Goal: Information Seeking & Learning: Learn about a topic

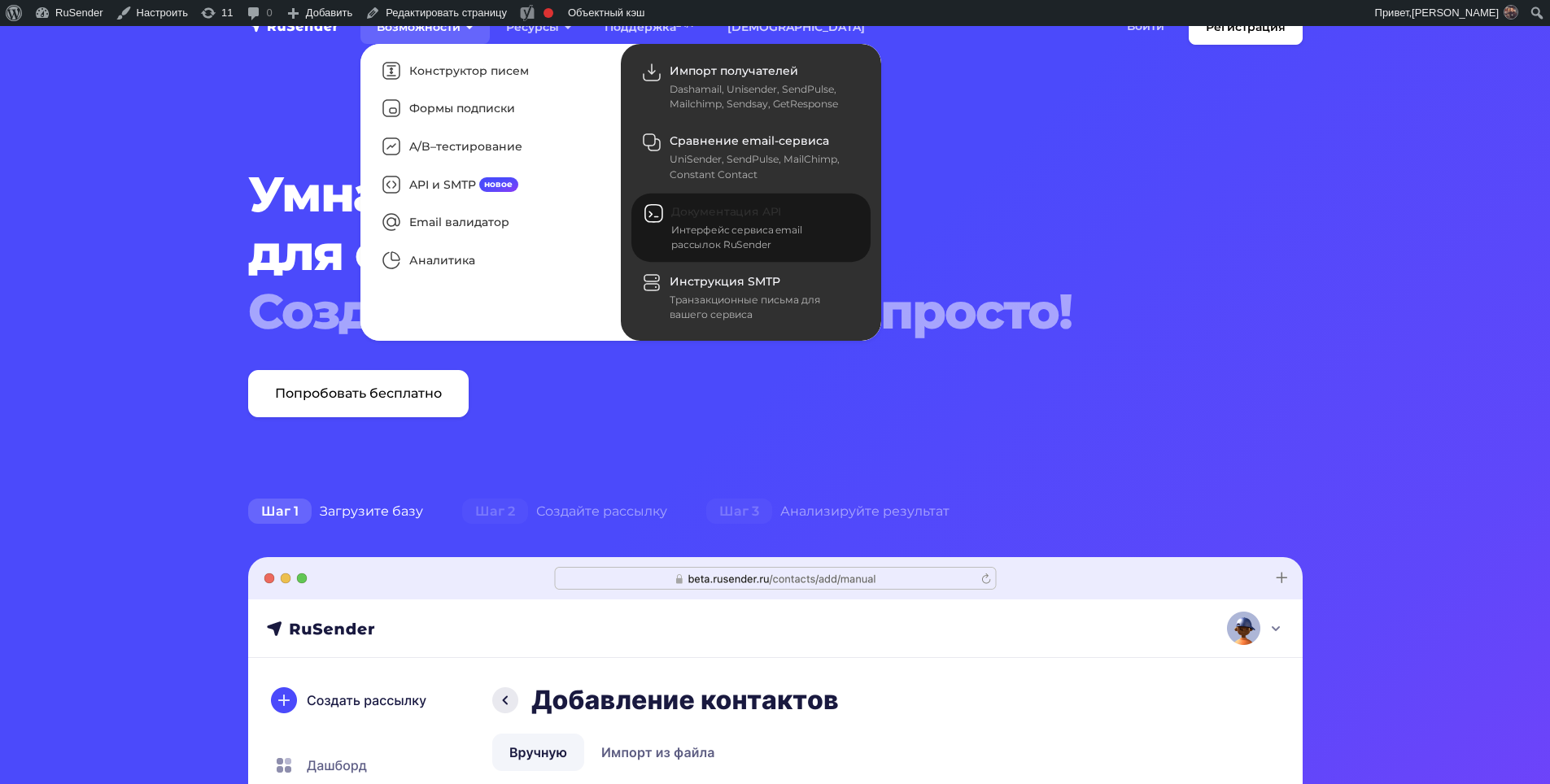
click at [767, 215] on span "Документация API" at bounding box center [726, 211] width 110 height 15
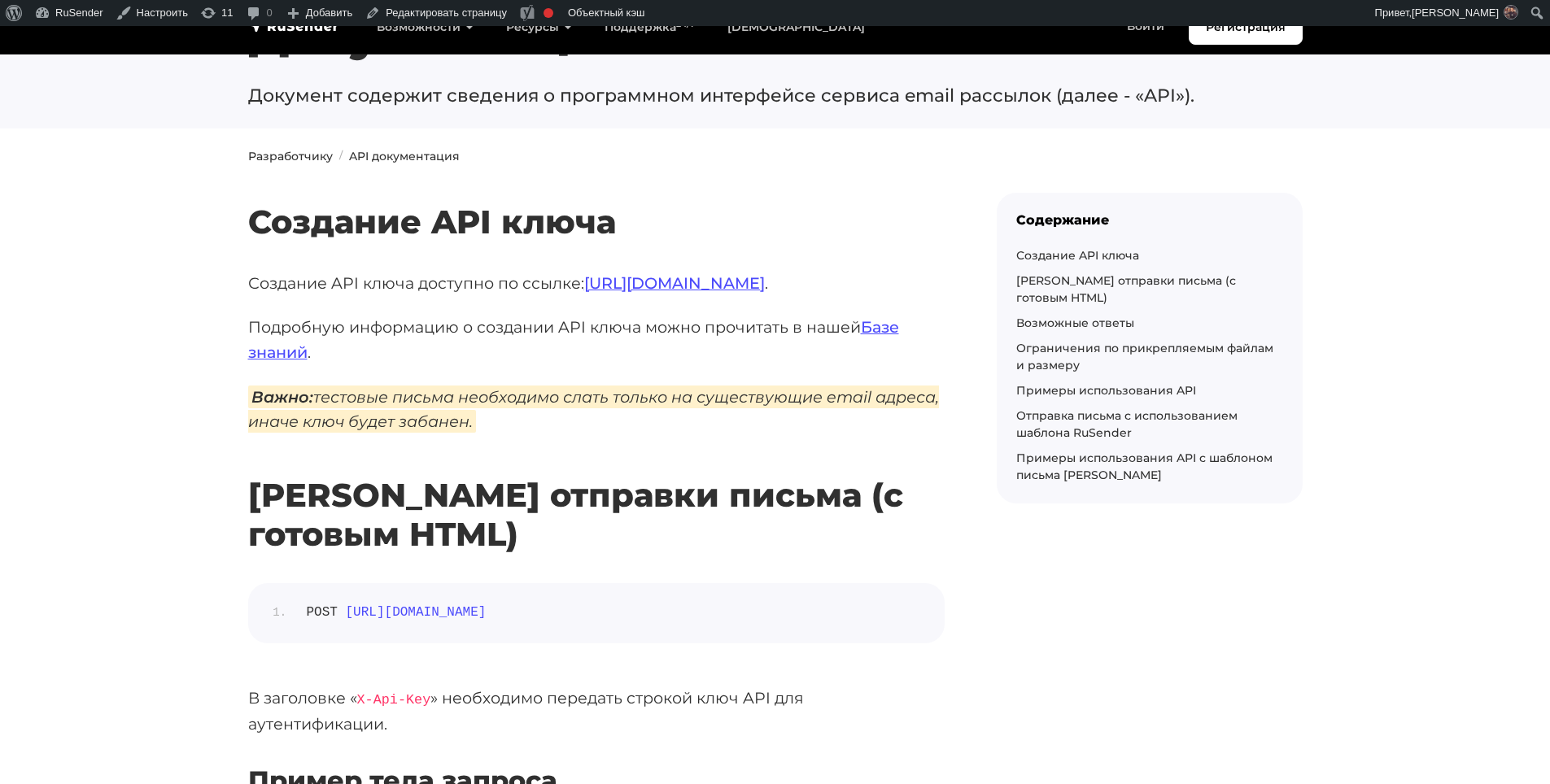
scroll to position [82, 0]
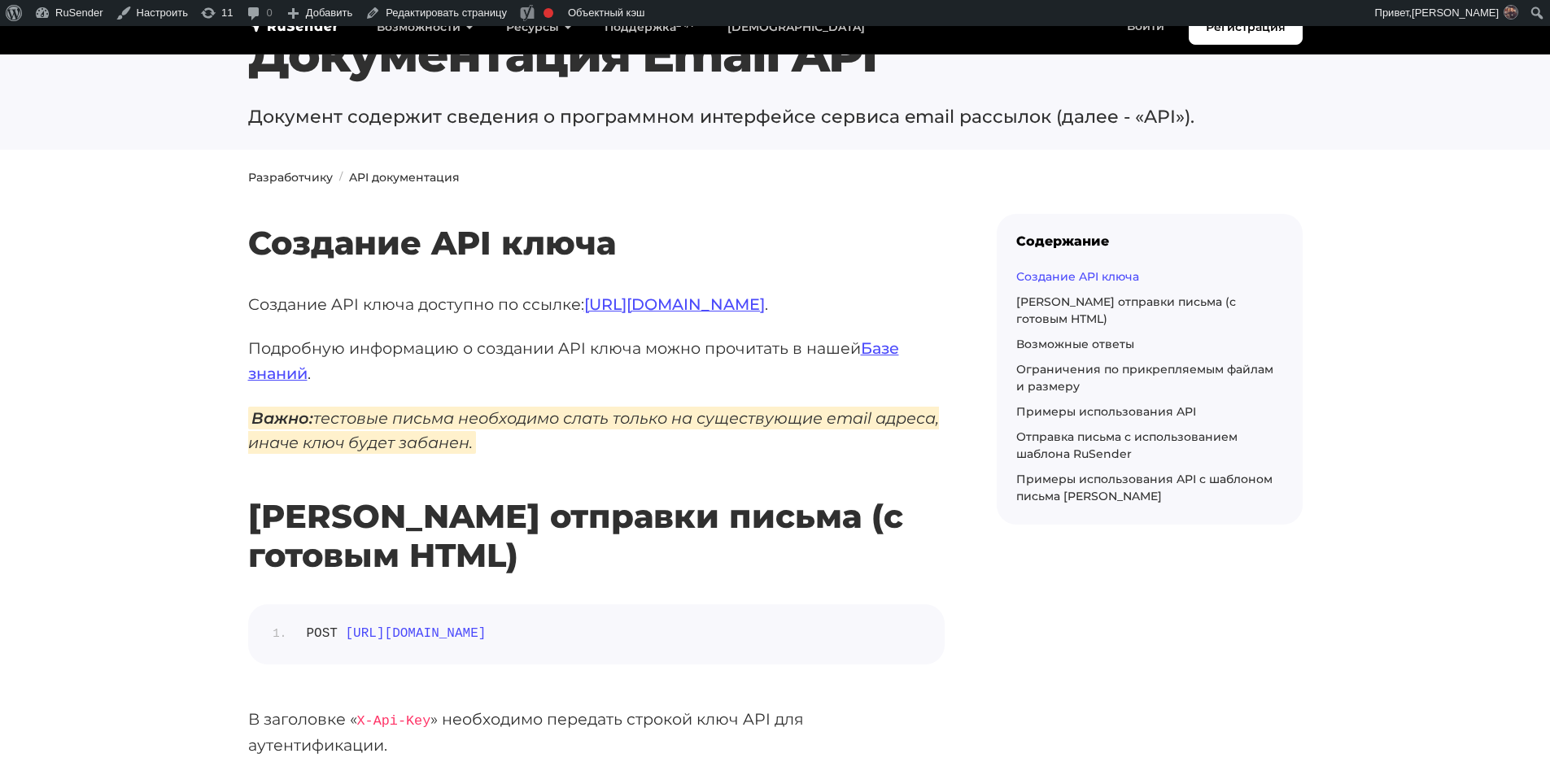
click at [1078, 280] on link "Создание API ключа" at bounding box center [1077, 276] width 122 height 15
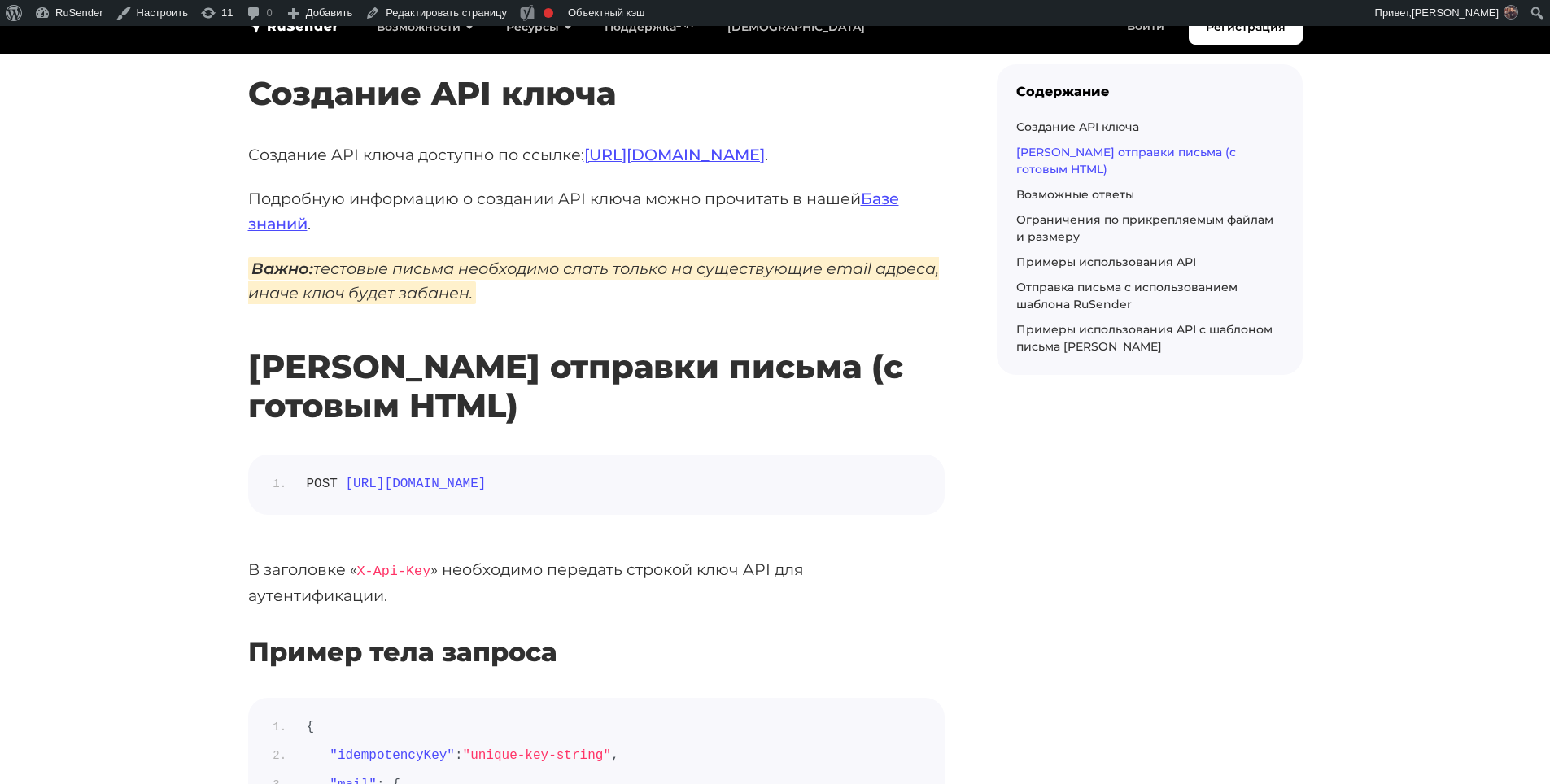
click at [1058, 144] on link "Роут отправки письма (с готовым HTML)" at bounding box center [1126, 160] width 220 height 32
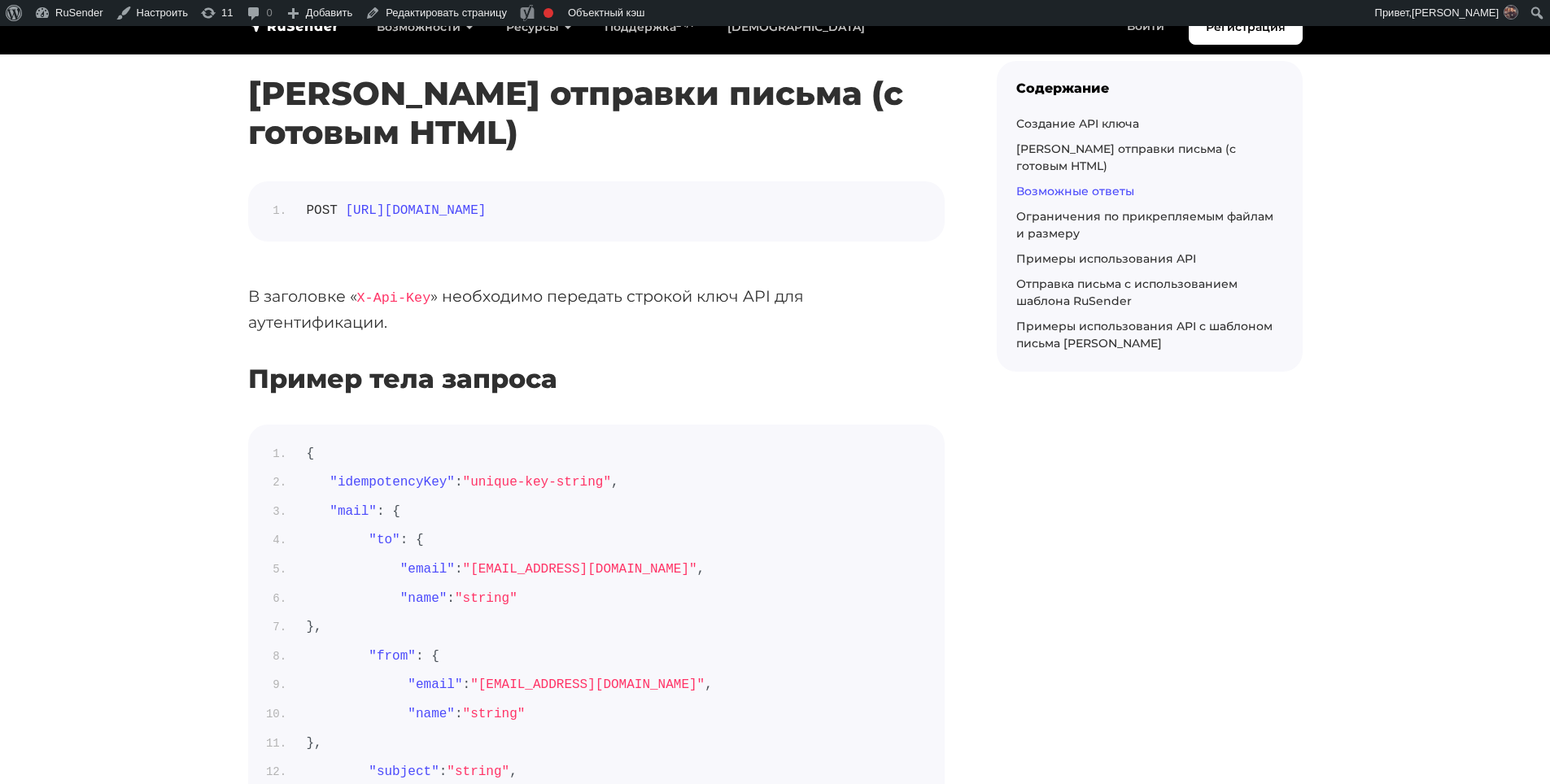
click at [1058, 184] on link "Возможные ответы" at bounding box center [1075, 191] width 117 height 15
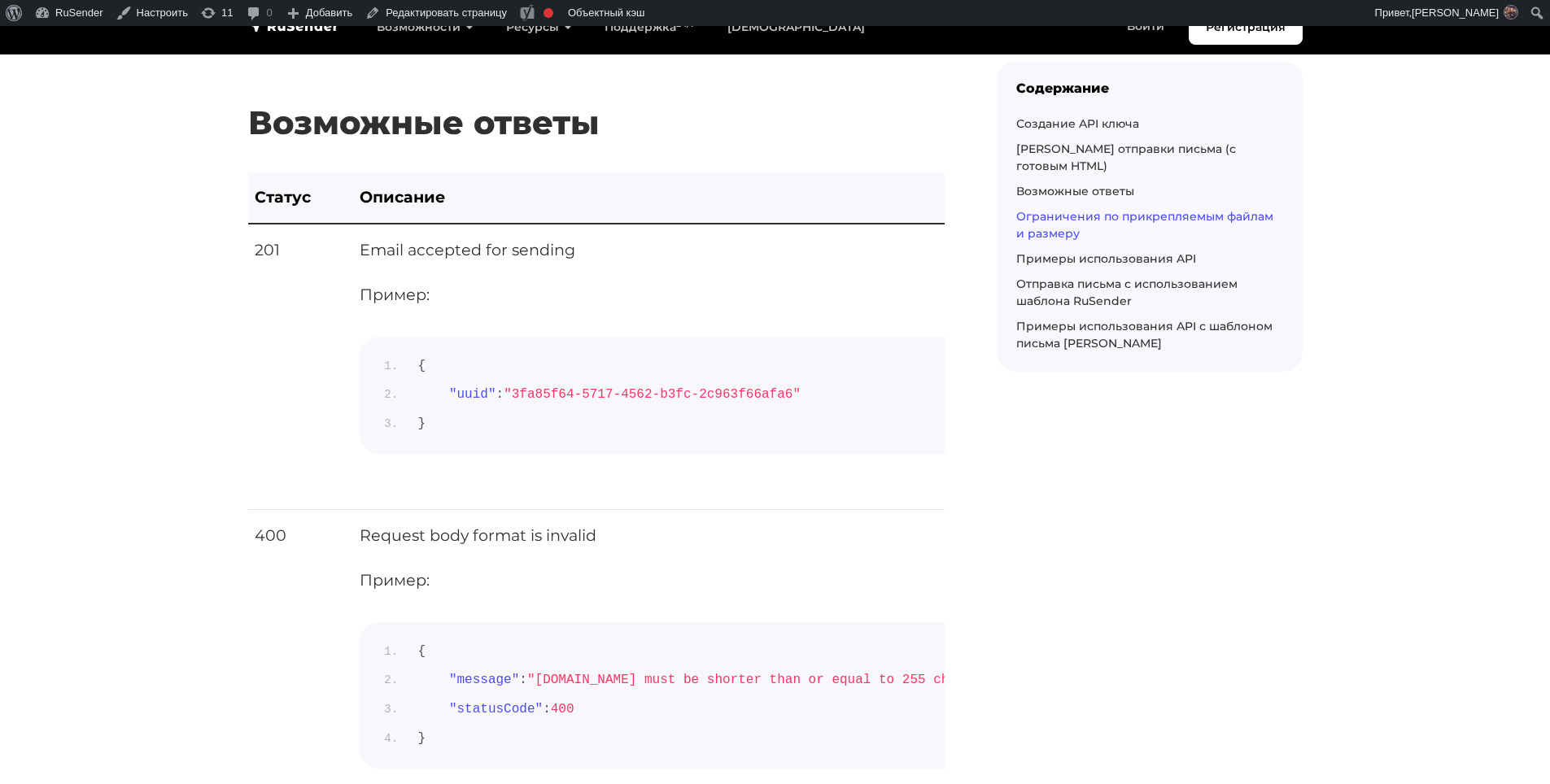
click at [1057, 209] on link "Ограничения по прикрепляемым файлам и размеру" at bounding box center [1145, 225] width 257 height 32
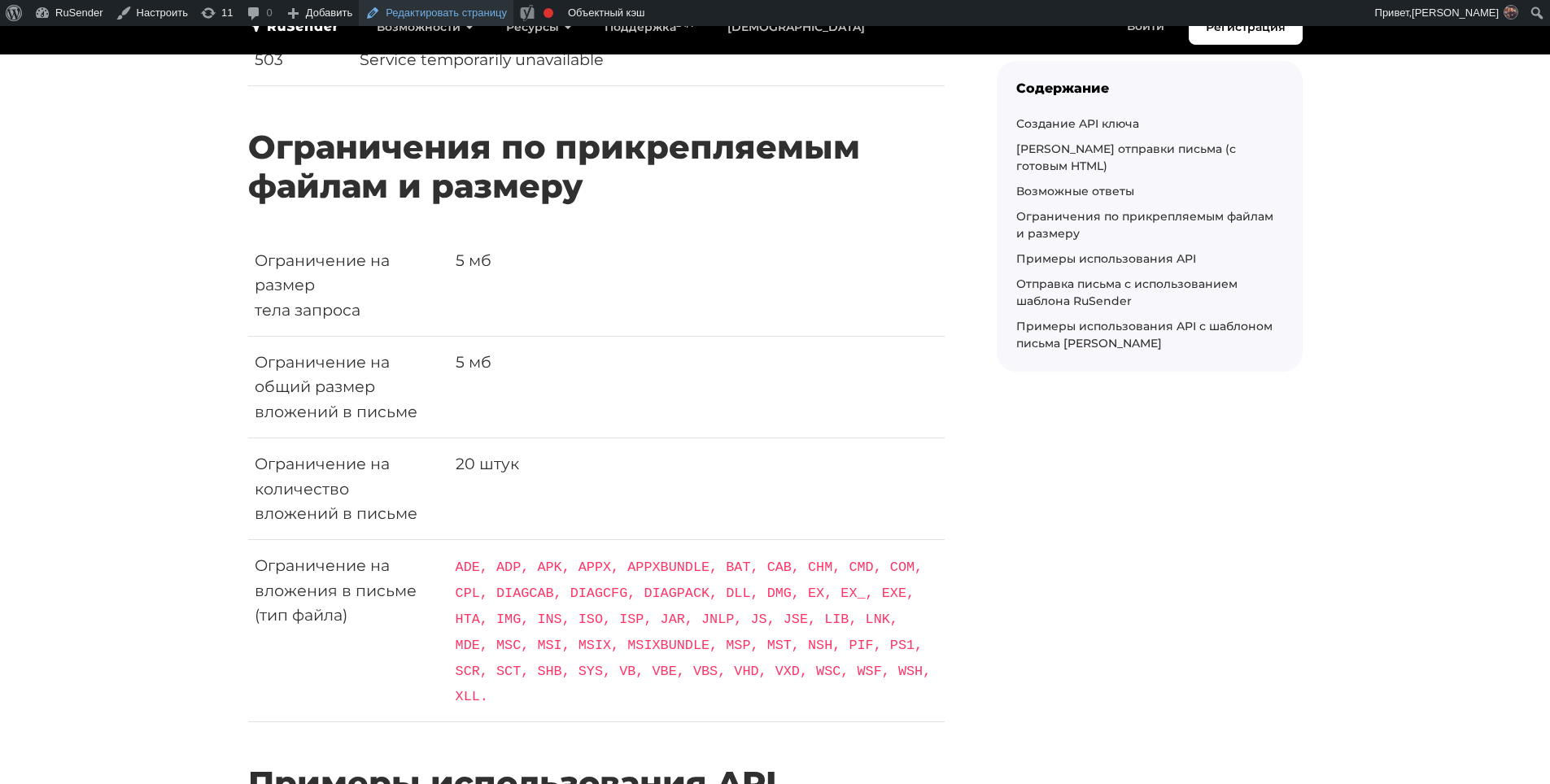
scroll to position [5580, 0]
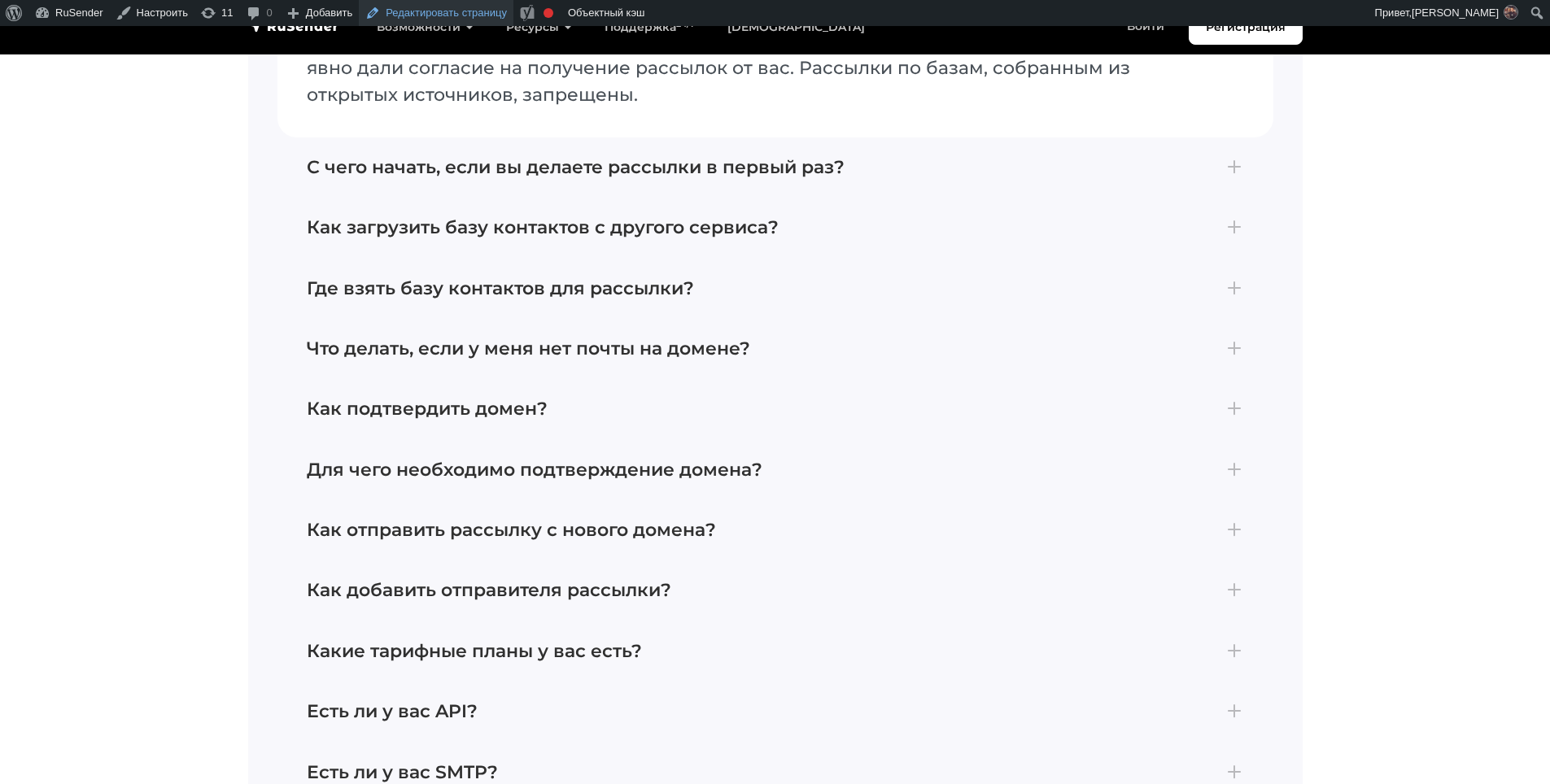
scroll to position [8862, 0]
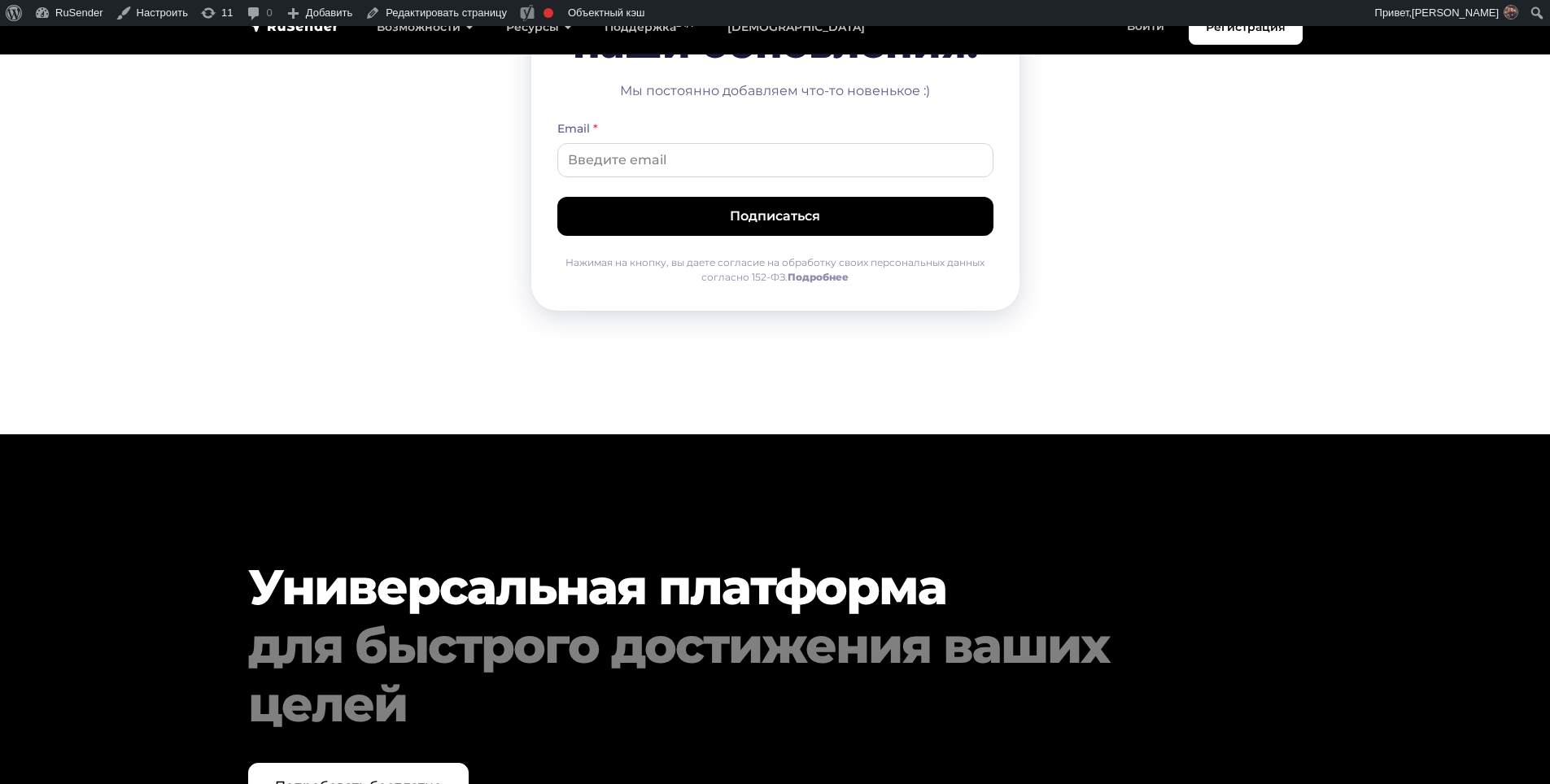
scroll to position [9675, 0]
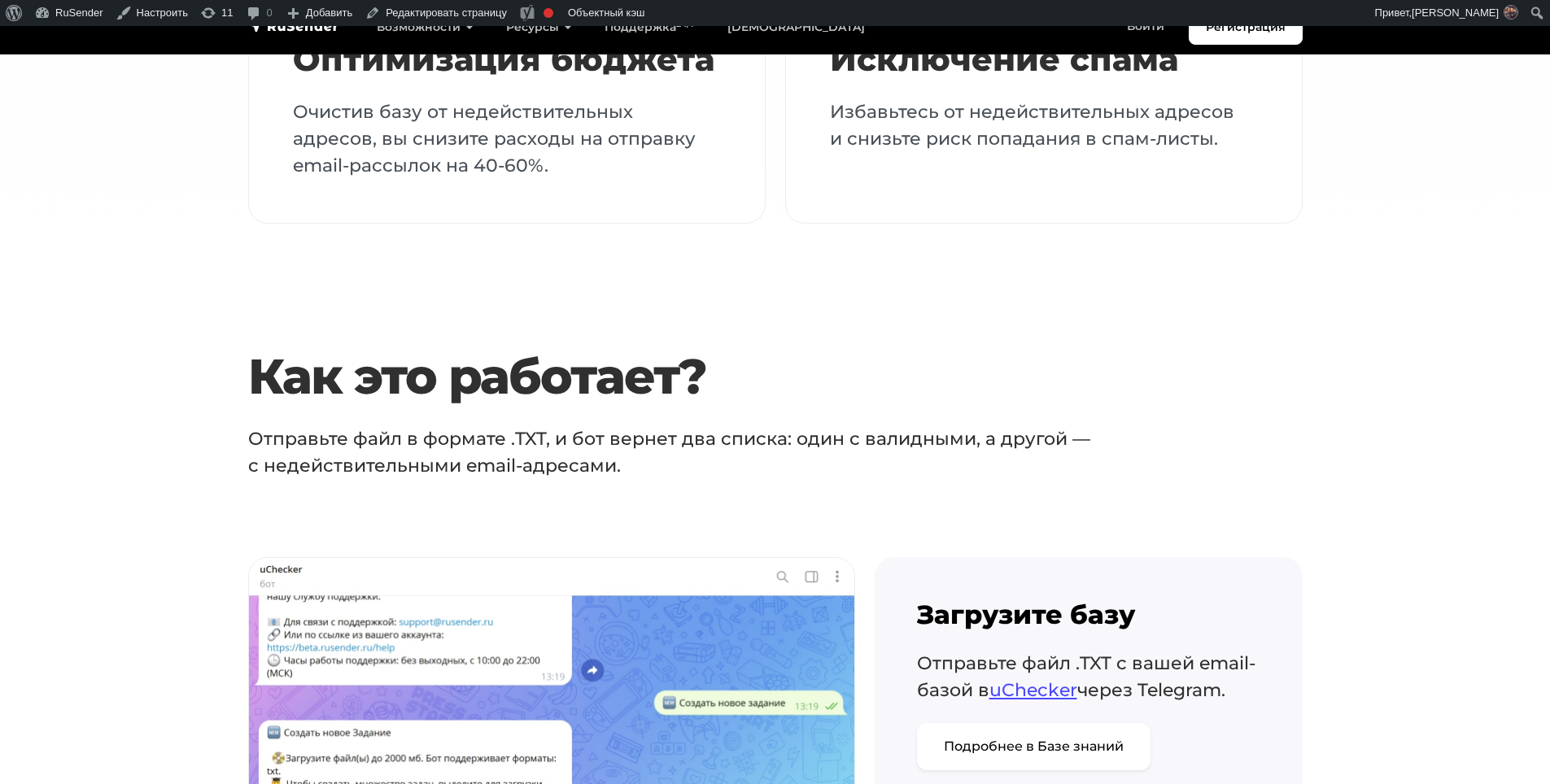
scroll to position [2764, 0]
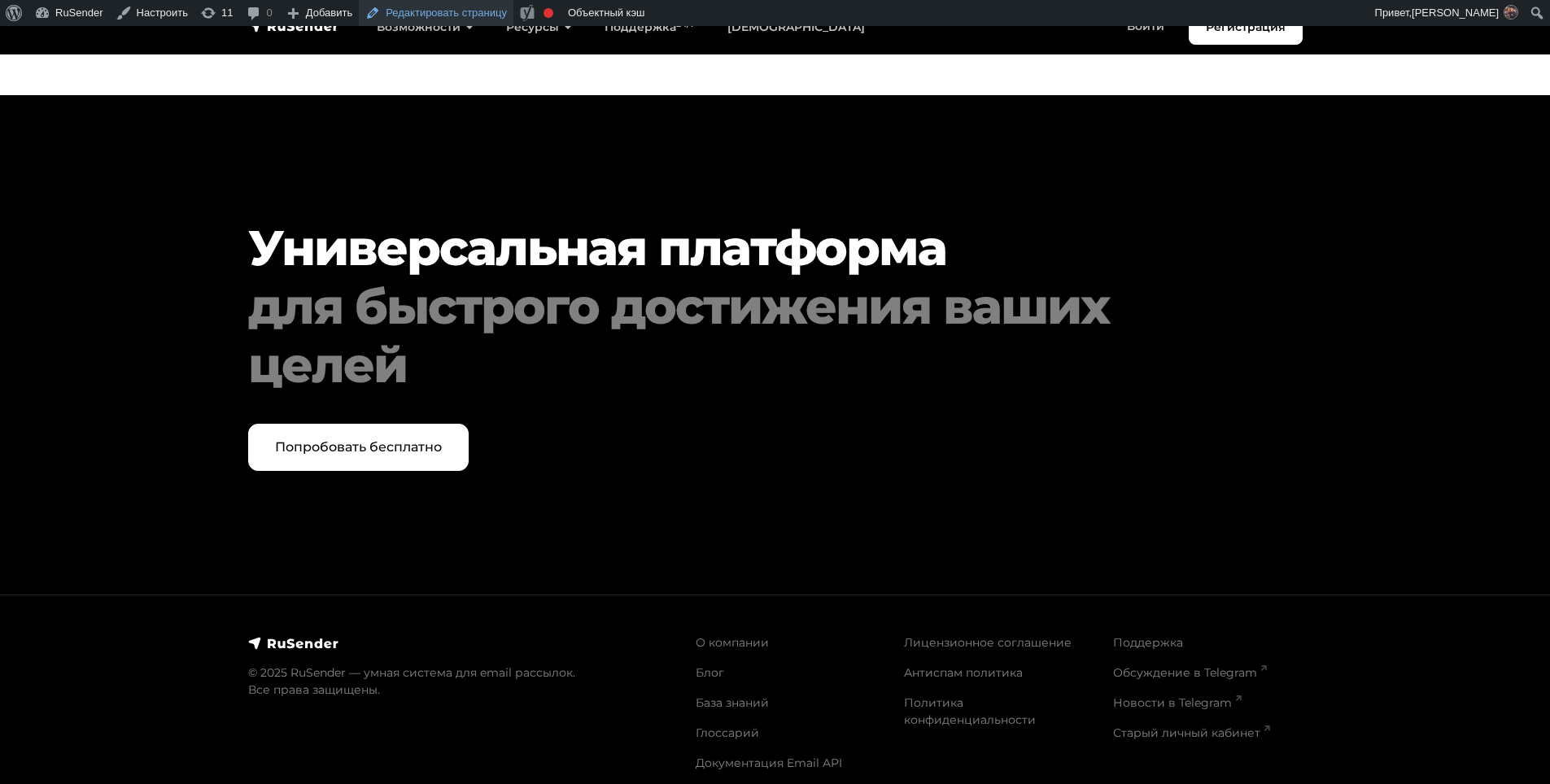
scroll to position [5898, 0]
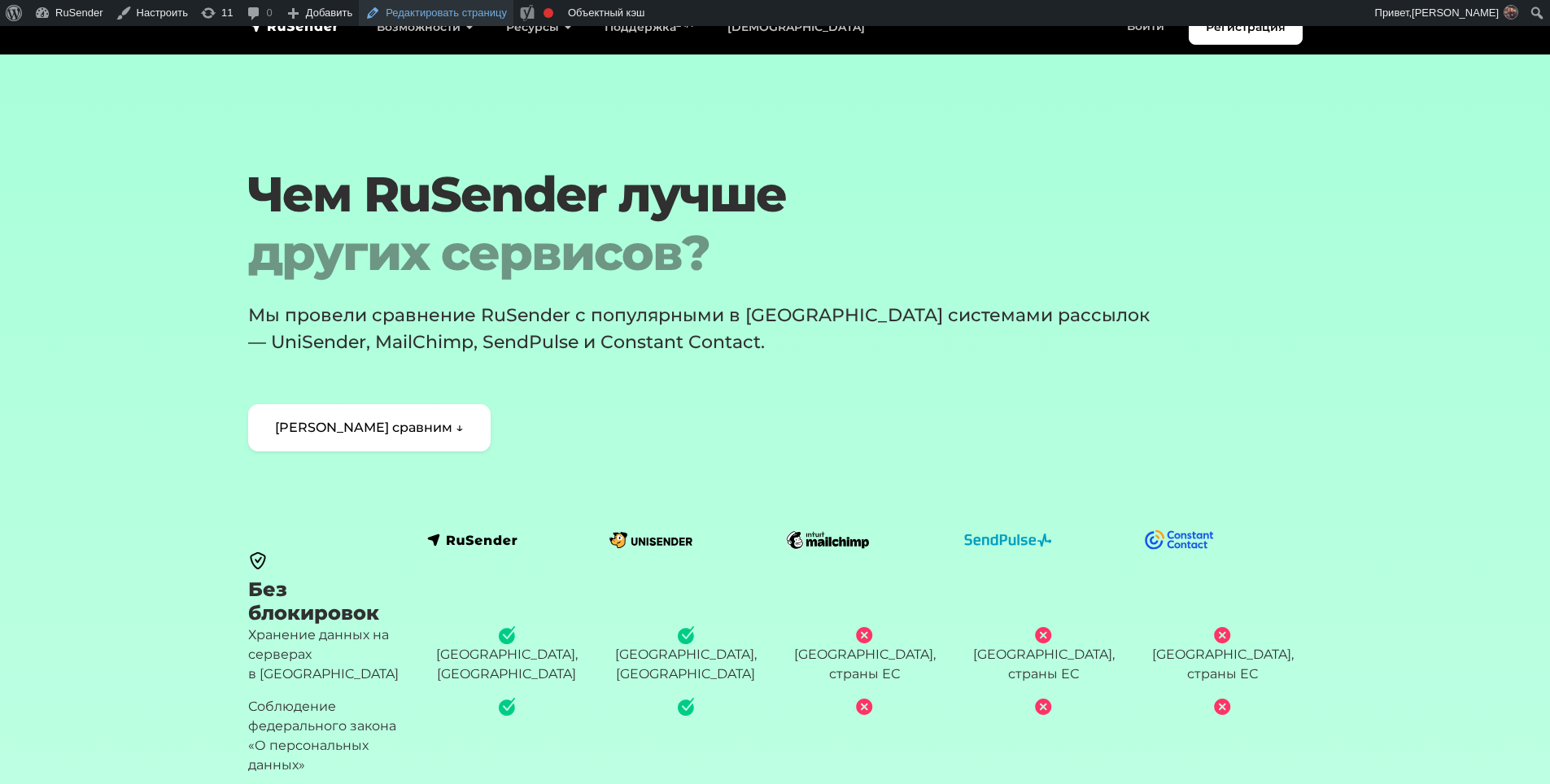
click at [426, 12] on link "Редактировать страницу" at bounding box center [435, 13] width 154 height 26
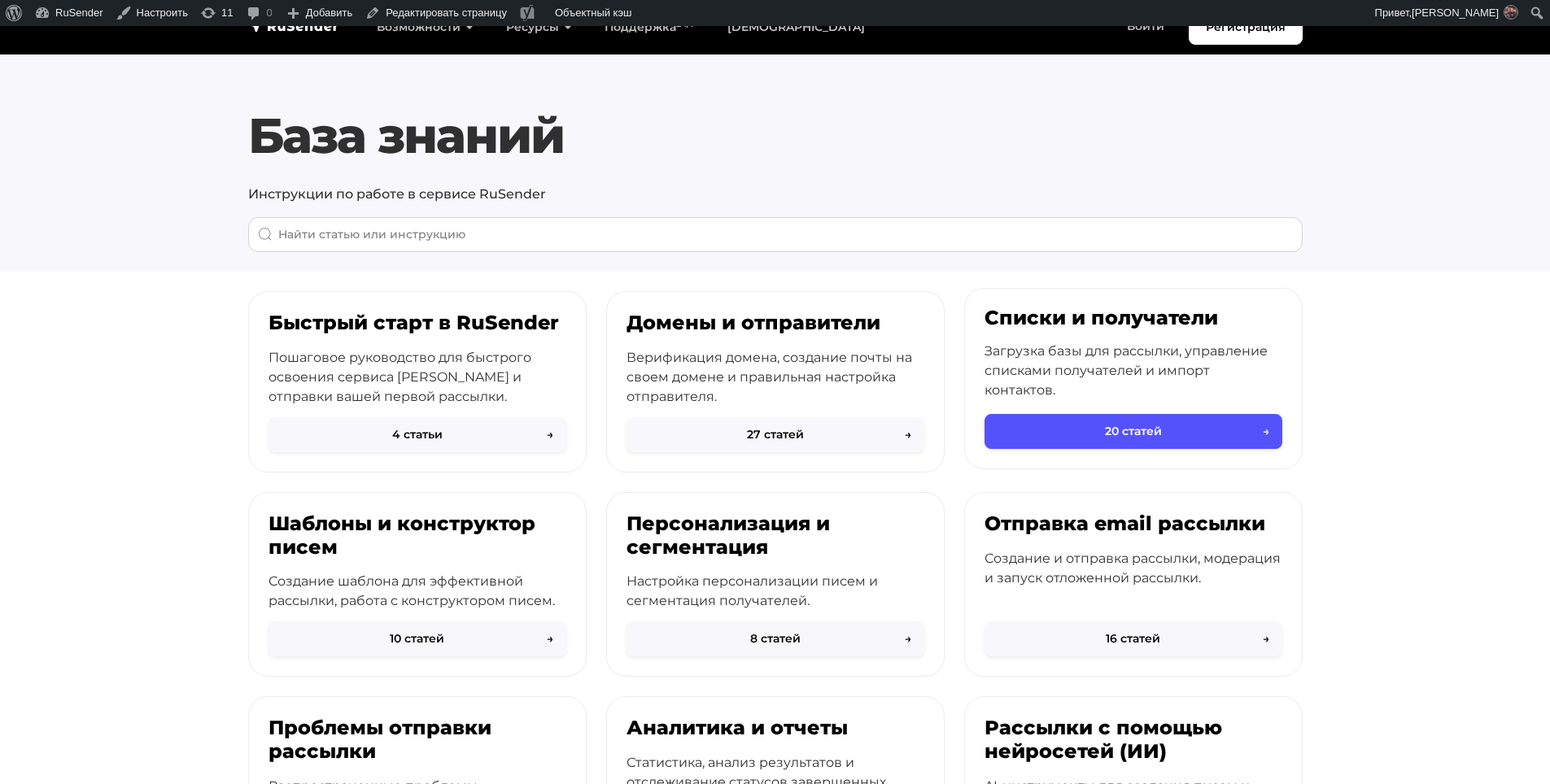
click at [1163, 428] on button "20 статей →" at bounding box center [1133, 431] width 298 height 35
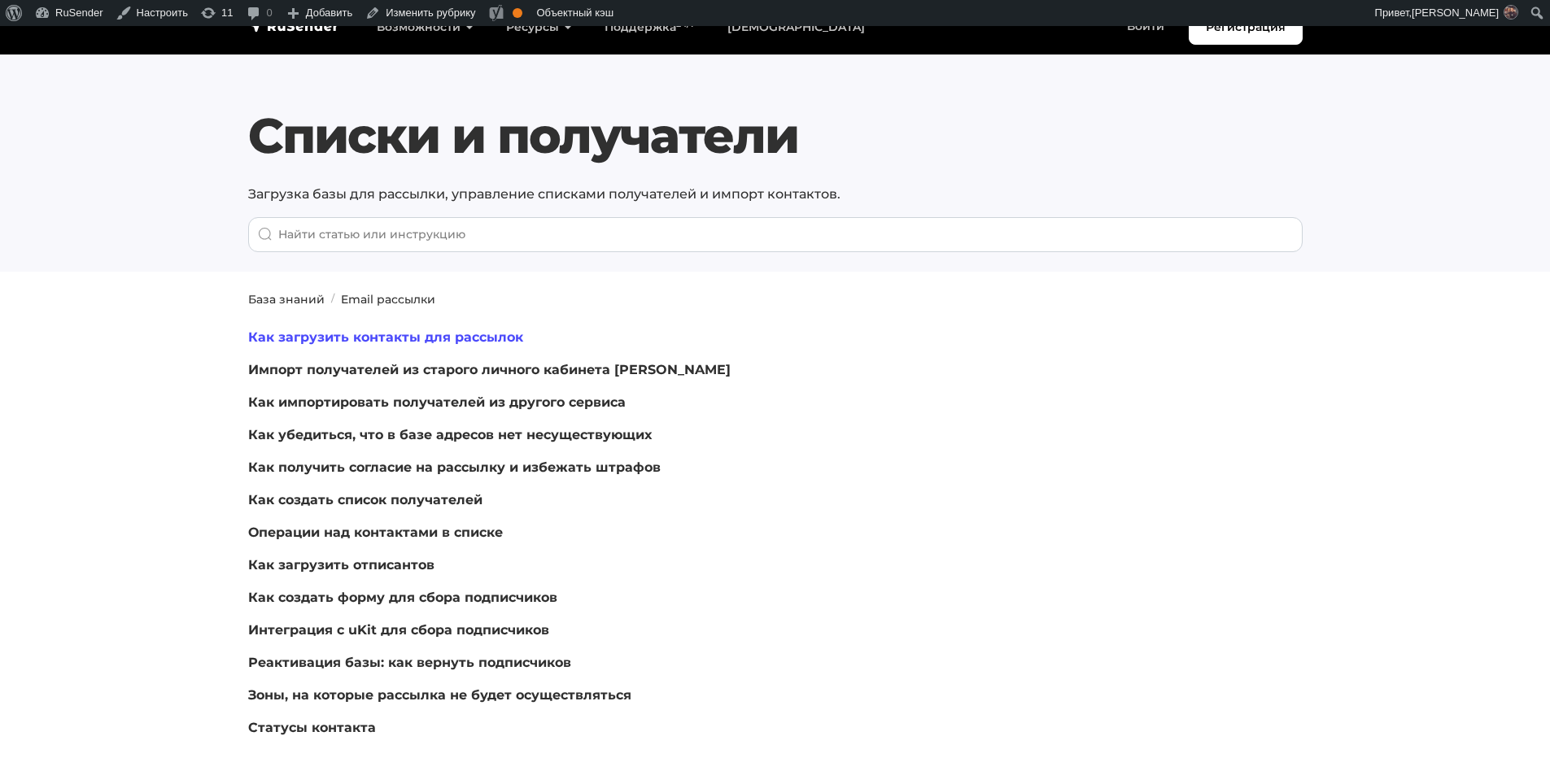
click at [456, 336] on link "Как загрузить контакты для рассылок" at bounding box center [385, 337] width 275 height 16
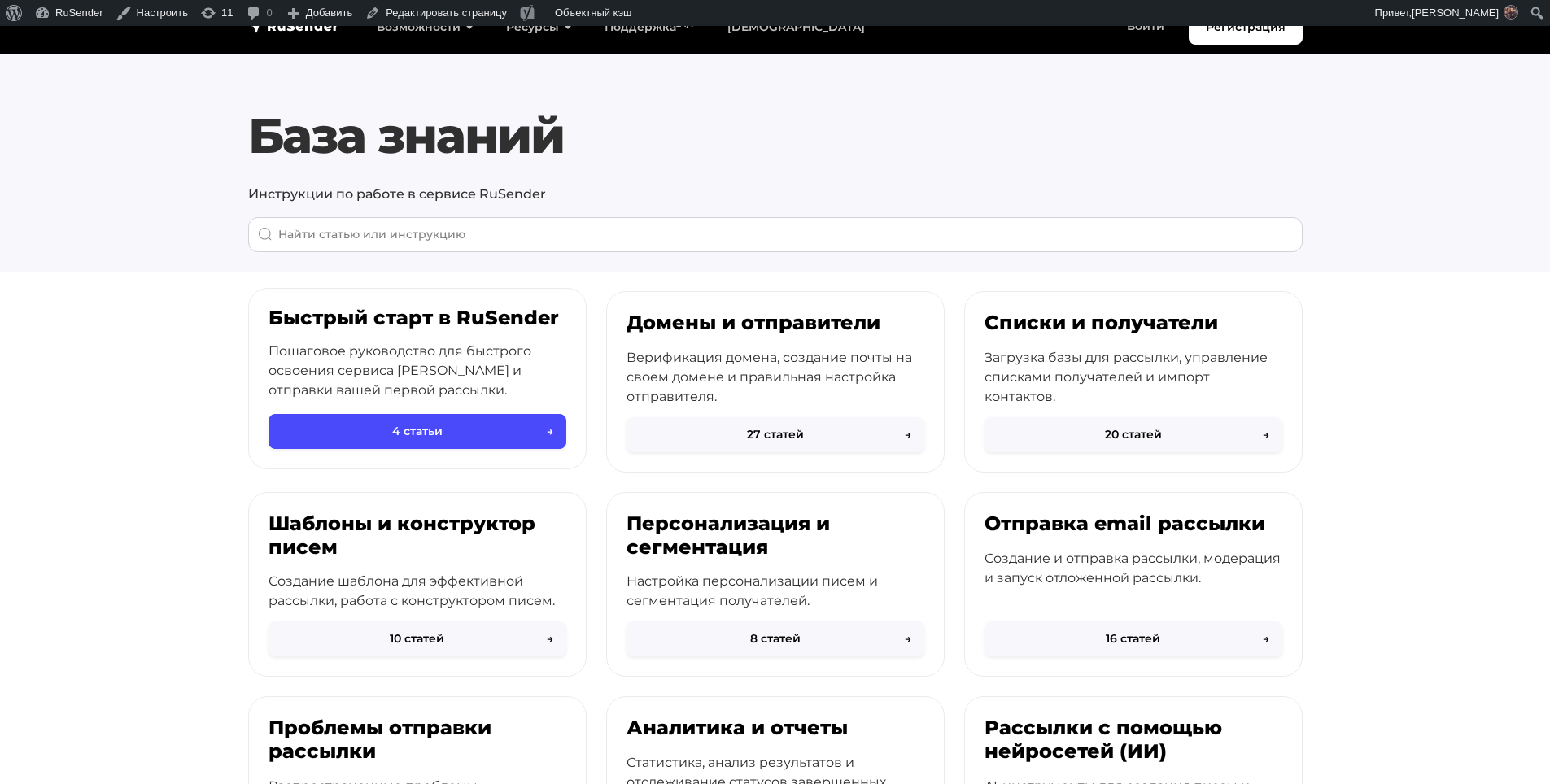
click at [382, 322] on h3 "Быстрый старт в RuSender" at bounding box center [417, 318] width 298 height 24
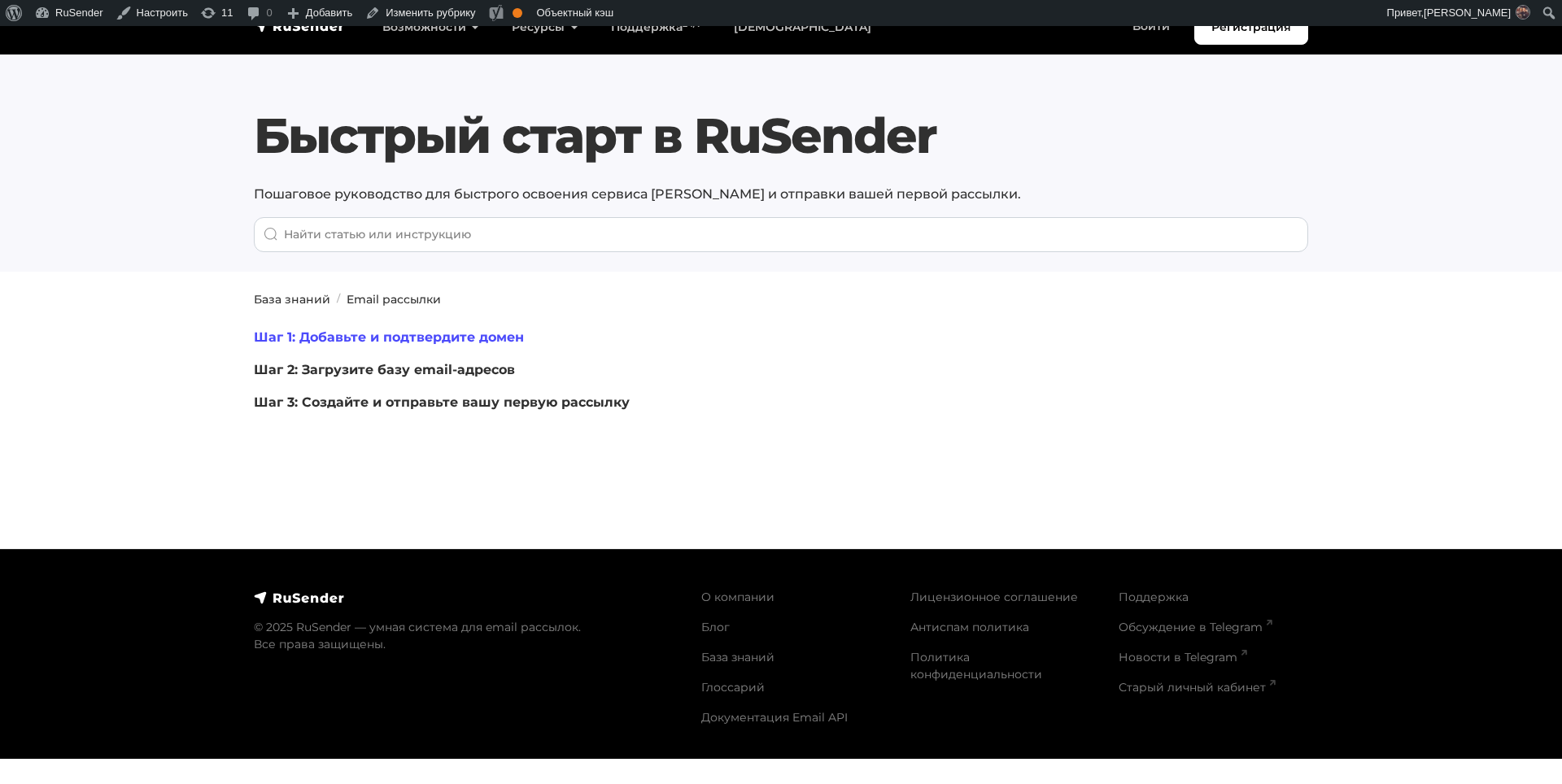
click at [340, 341] on link "Шаг 1: Добавьте и подтвердите домен" at bounding box center [388, 337] width 270 height 16
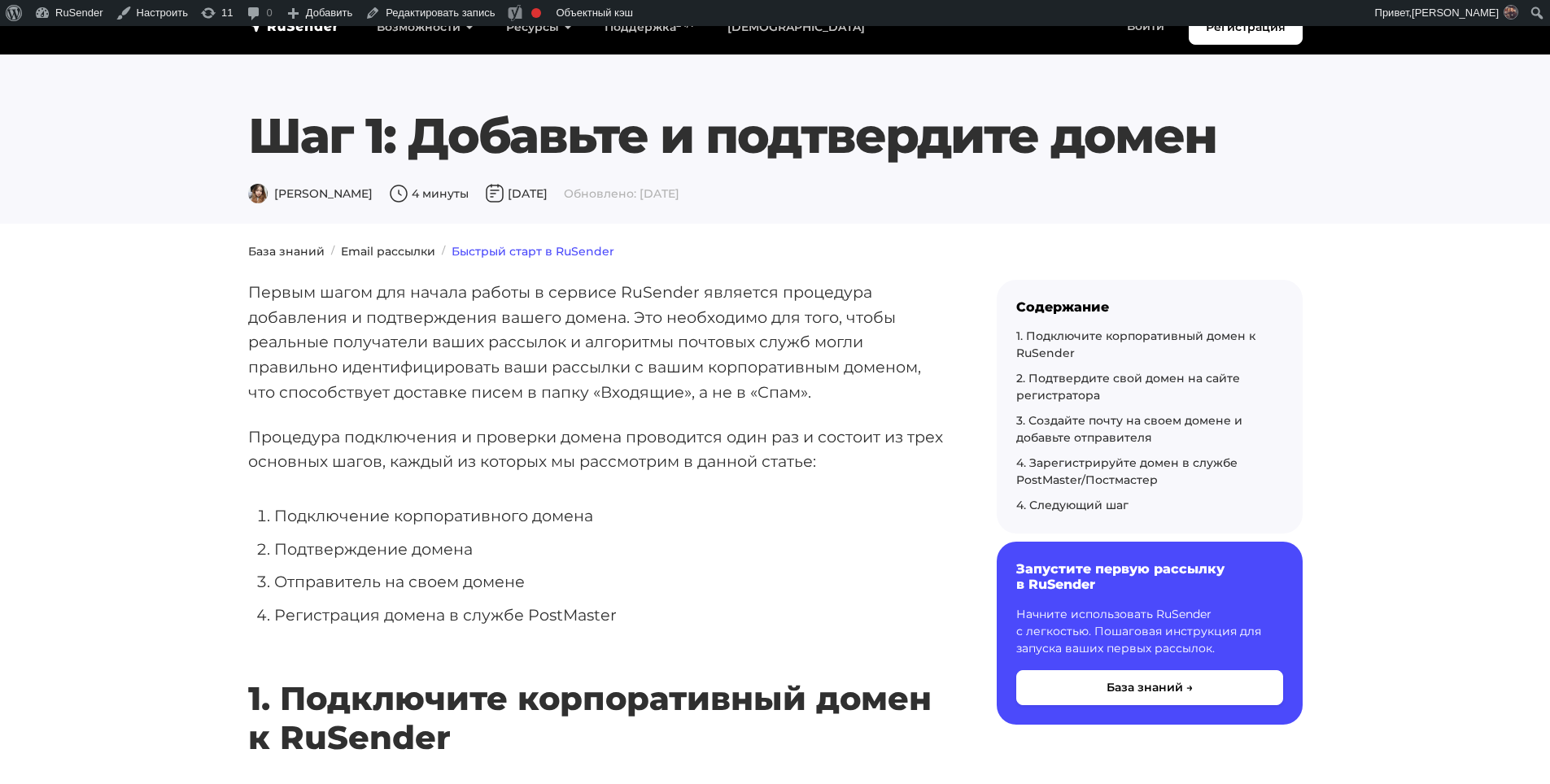
click at [541, 249] on link "Быстрый старт в RuSender" at bounding box center [533, 251] width 162 height 15
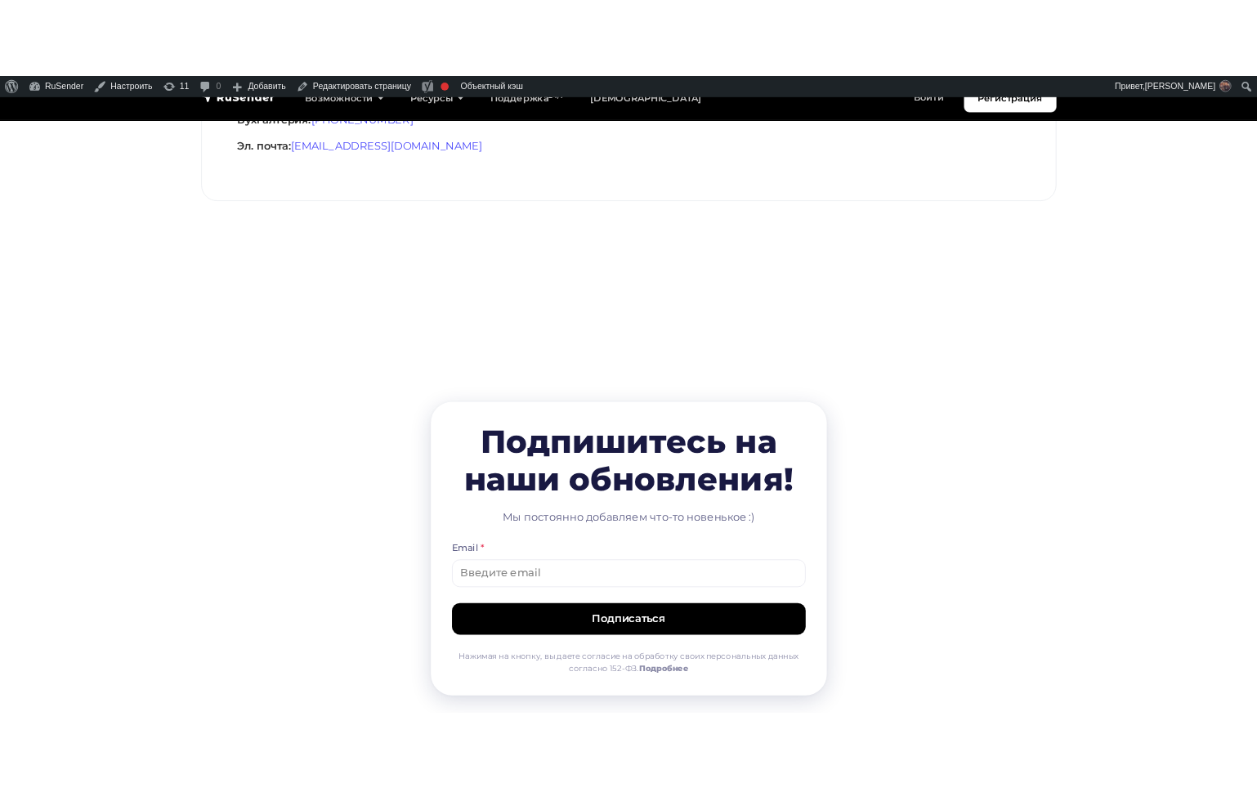
scroll to position [981, 0]
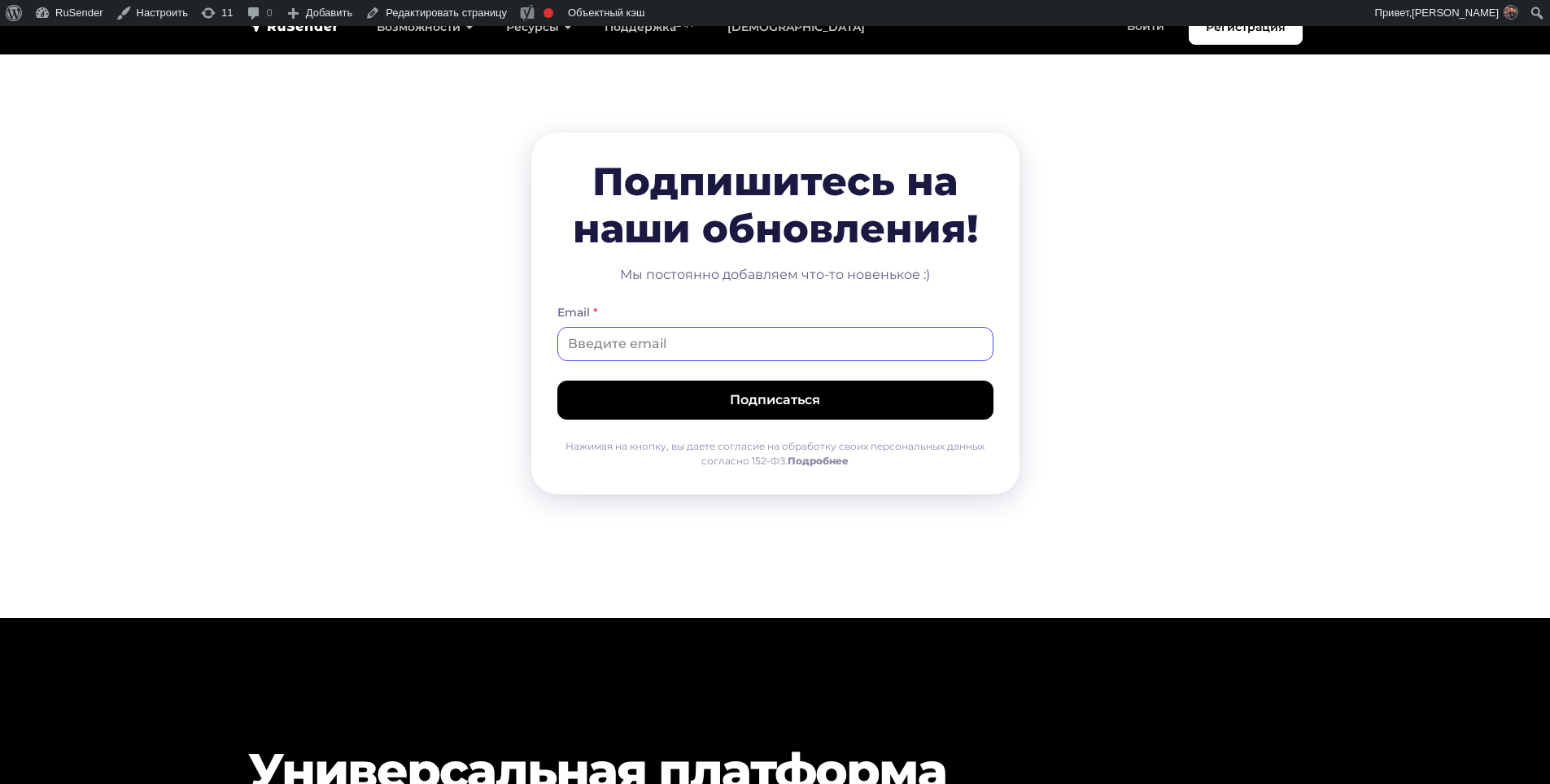
click at [679, 349] on input "email" at bounding box center [775, 344] width 436 height 34
click at [592, 398] on div "Подпишитесь на наши обновления! Мы постоянно добавляем что-то новенькое :) Emai…" at bounding box center [775, 312] width 436 height 309
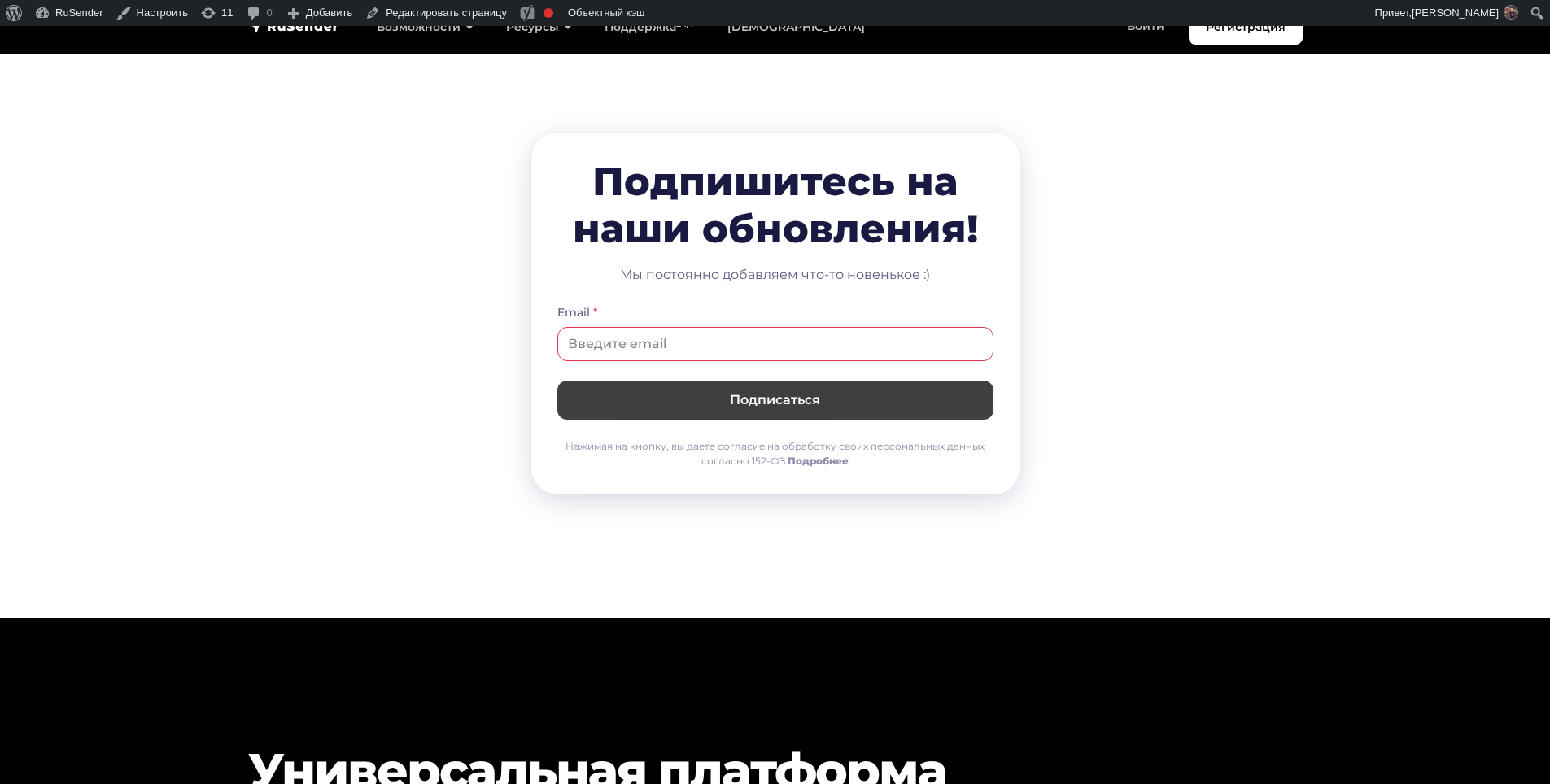
click at [610, 398] on div "Подпишитесь на наши обновления! Мы постоянно добавляем что-то новенькое :) Emai…" at bounding box center [775, 312] width 436 height 309
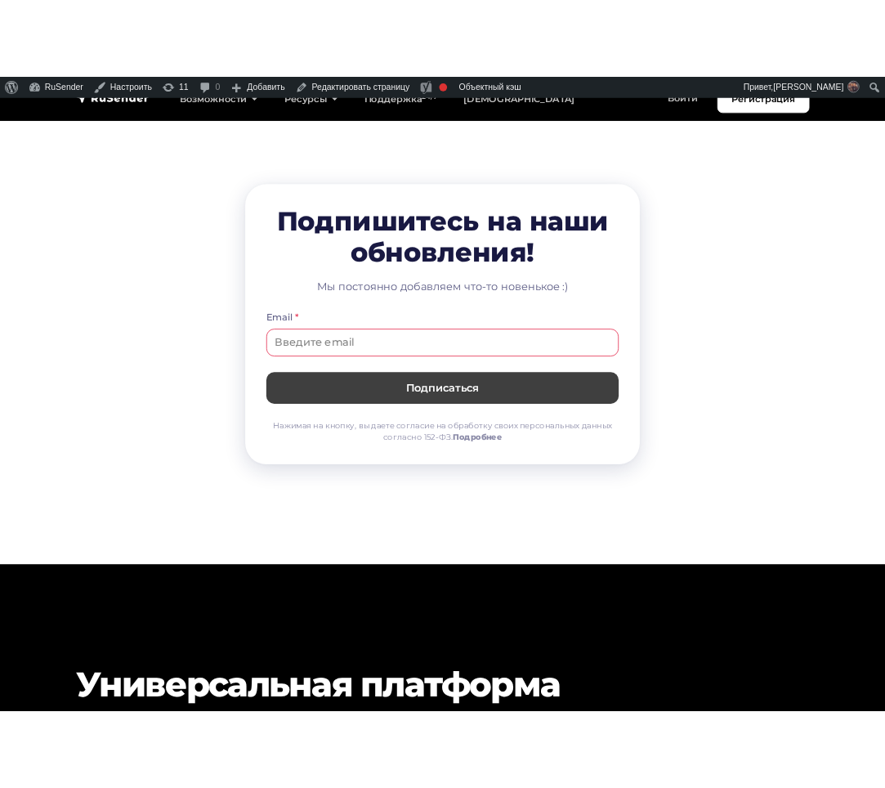
scroll to position [1026, 0]
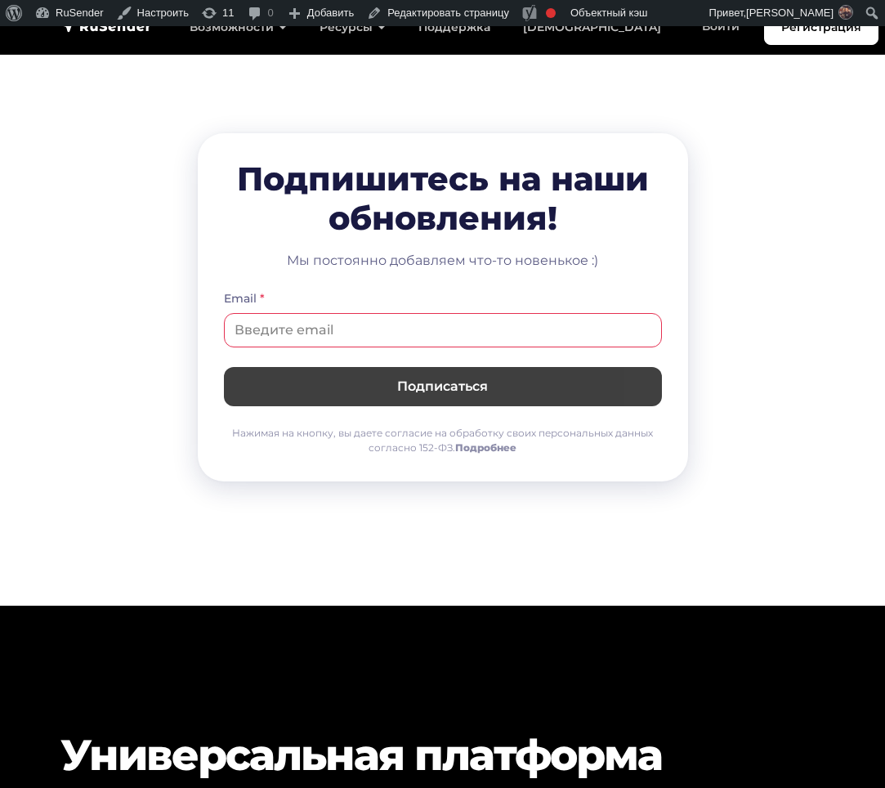
click at [521, 383] on div "Подпишитесь на наши обновления! Мы постоянно добавляем что-то новенькое :) Emai…" at bounding box center [443, 307] width 438 height 296
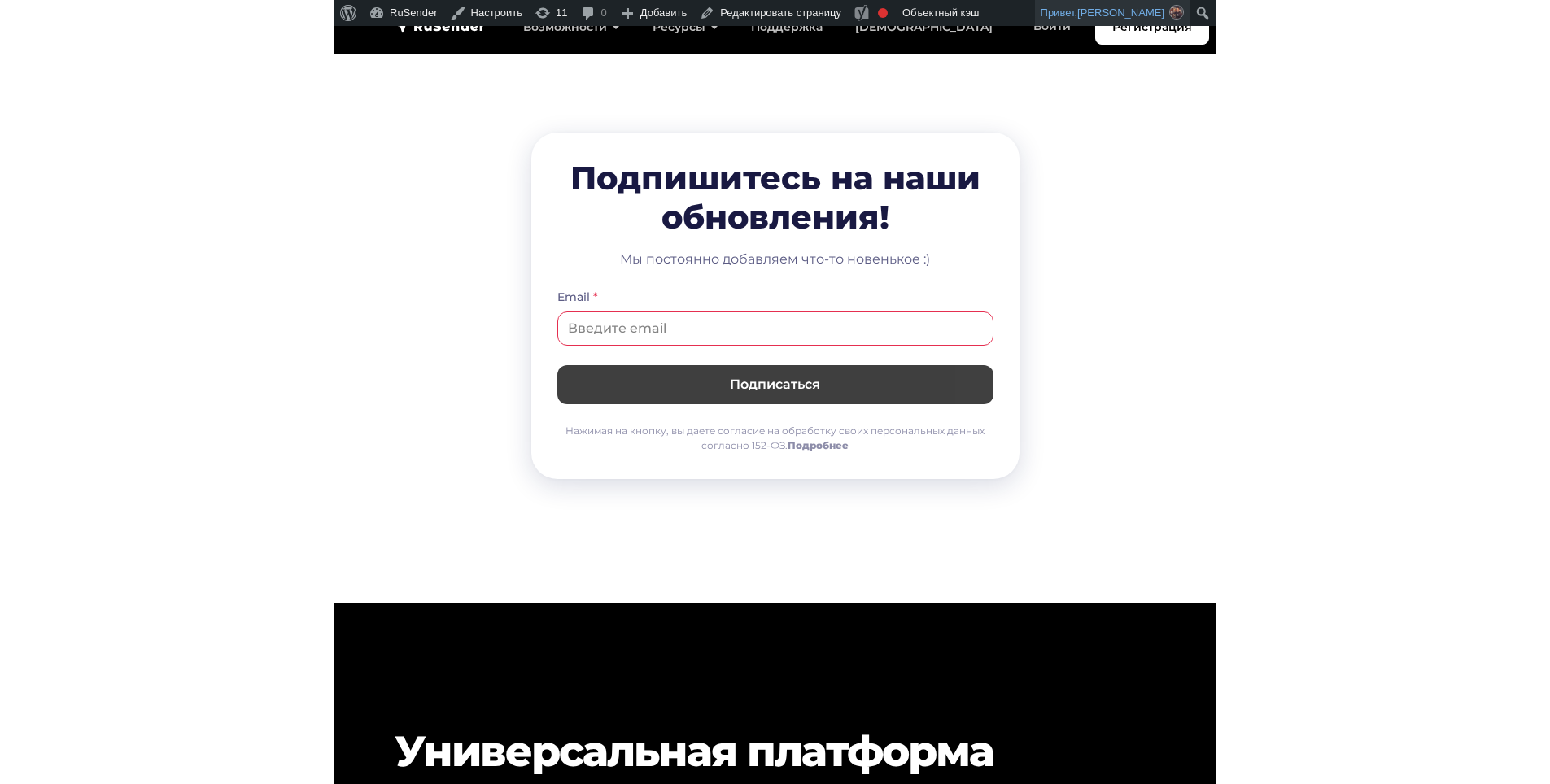
scroll to position [976, 0]
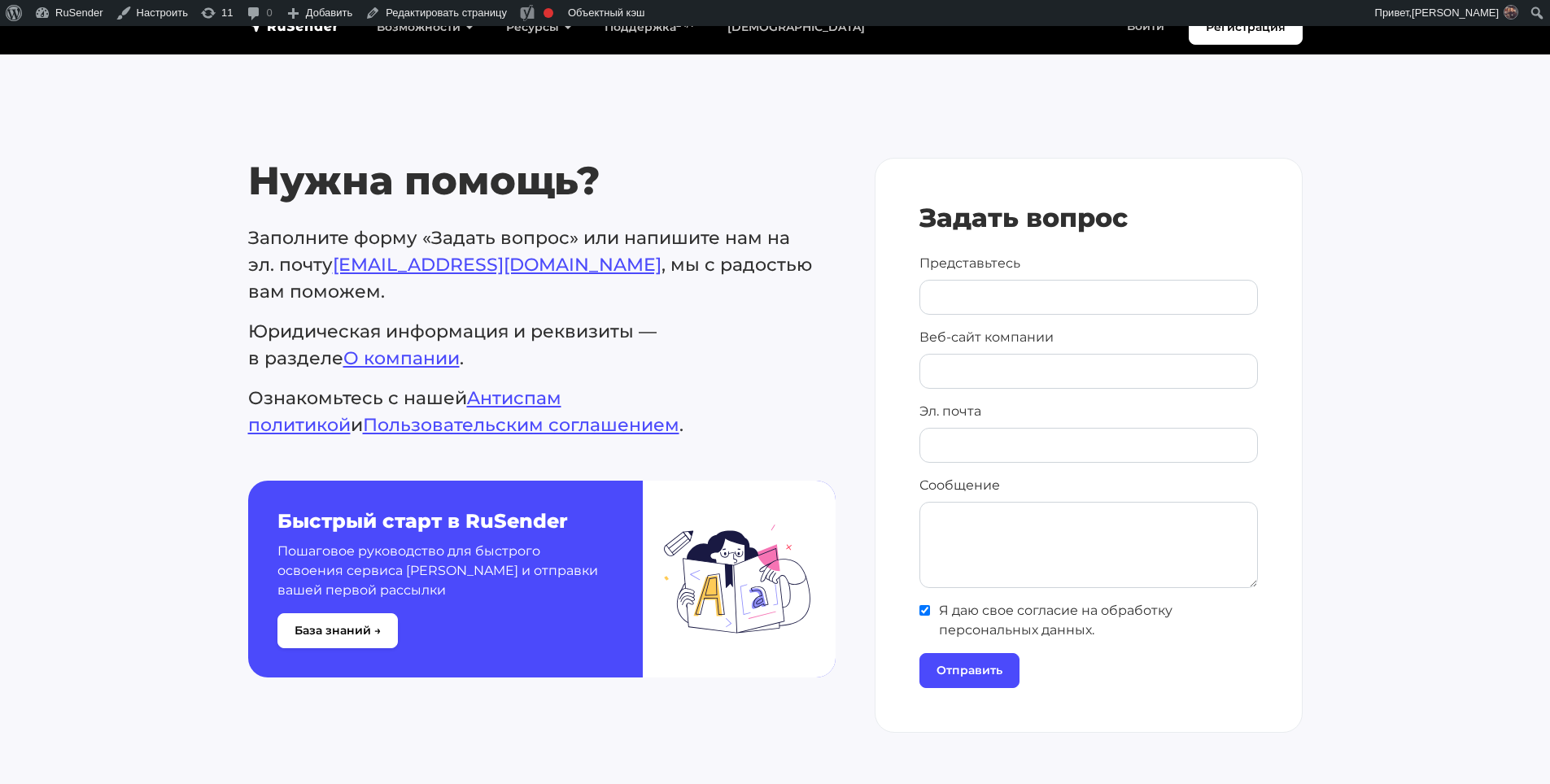
scroll to position [731, 0]
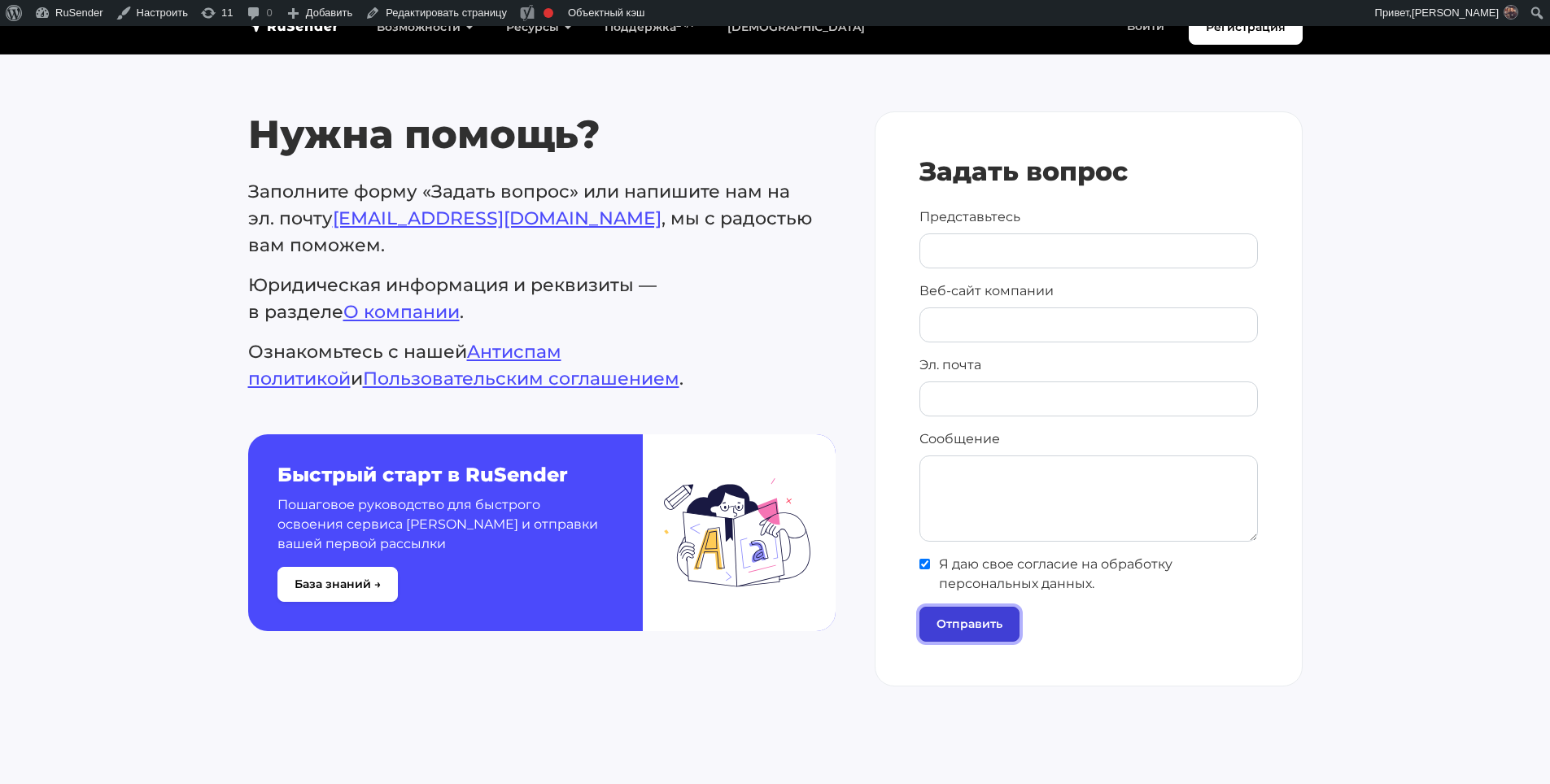
click at [987, 625] on input "Отправить" at bounding box center [969, 624] width 101 height 35
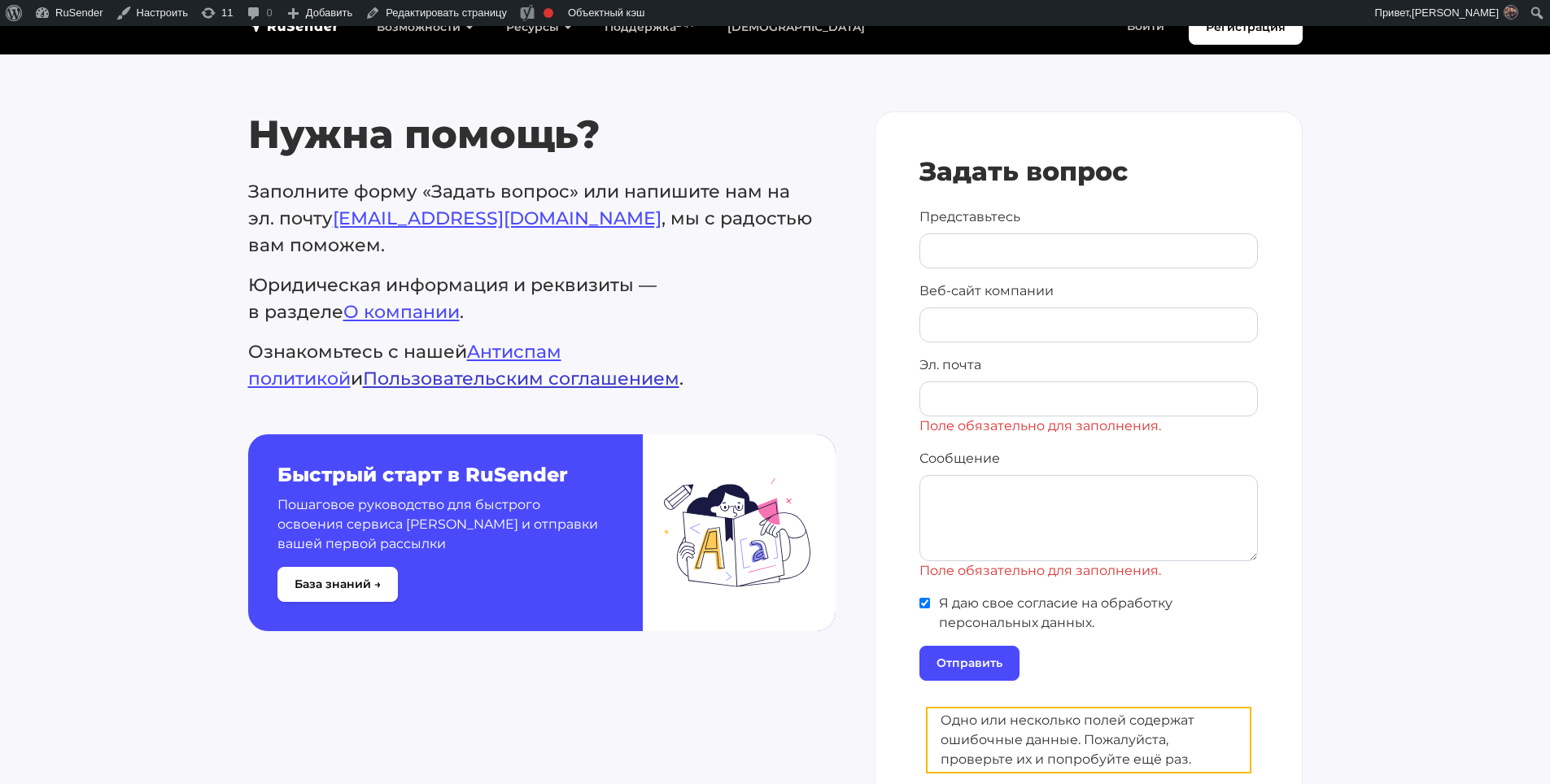
click at [405, 367] on link "Пользовательским соглашением" at bounding box center [521, 378] width 317 height 22
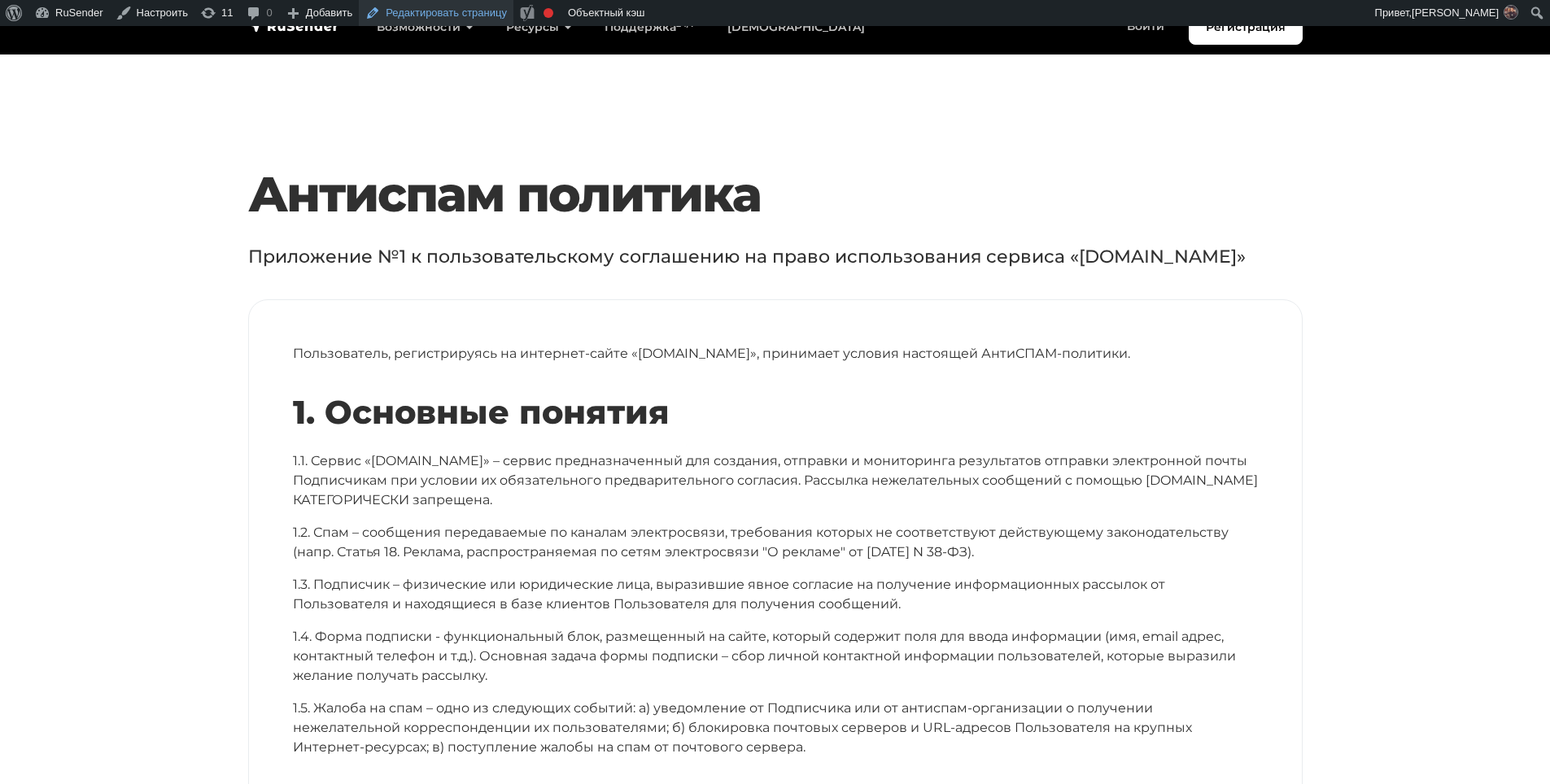
click at [448, 9] on link "Редактировать страницу" at bounding box center [435, 13] width 154 height 26
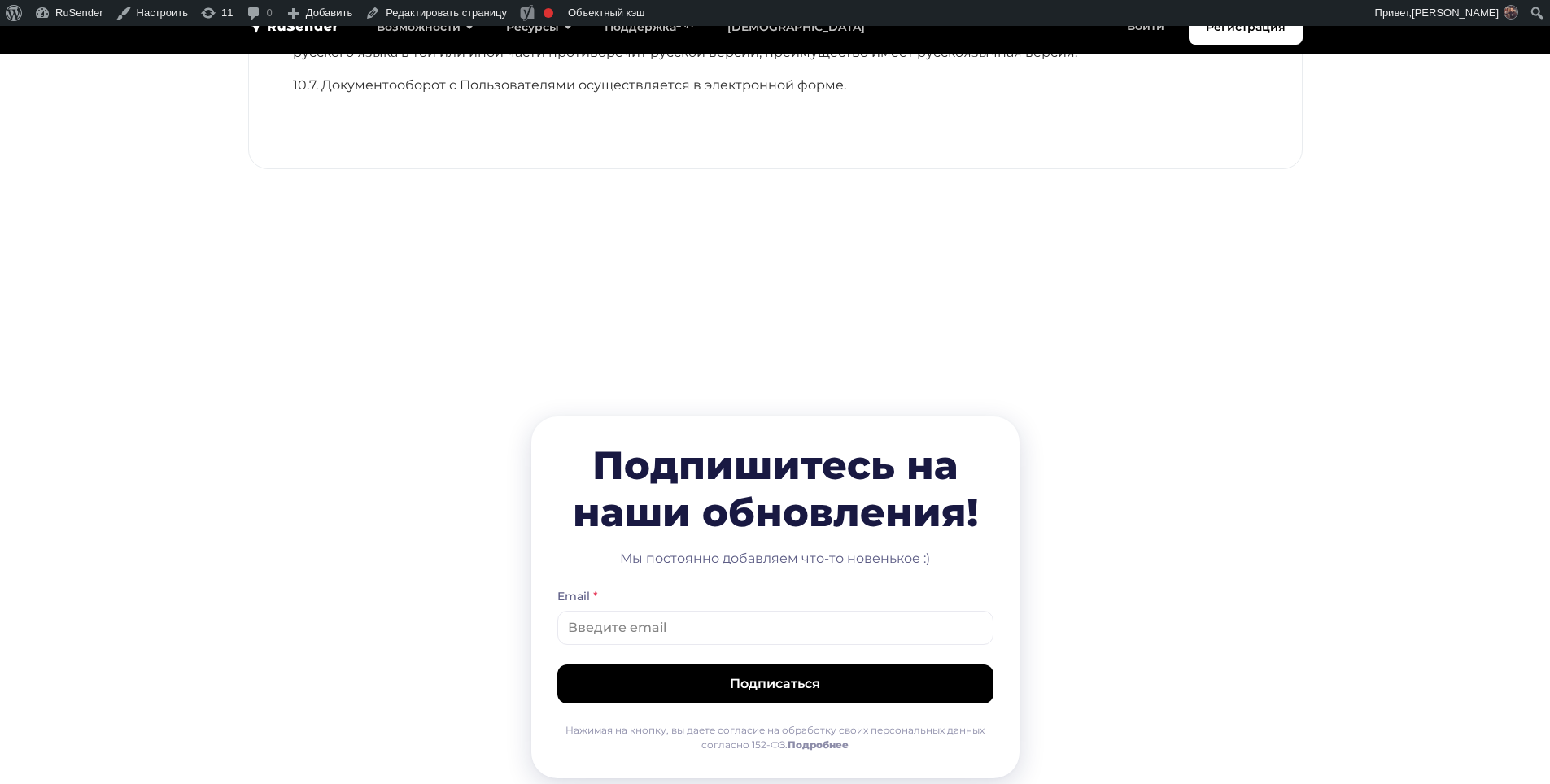
scroll to position [7724, 0]
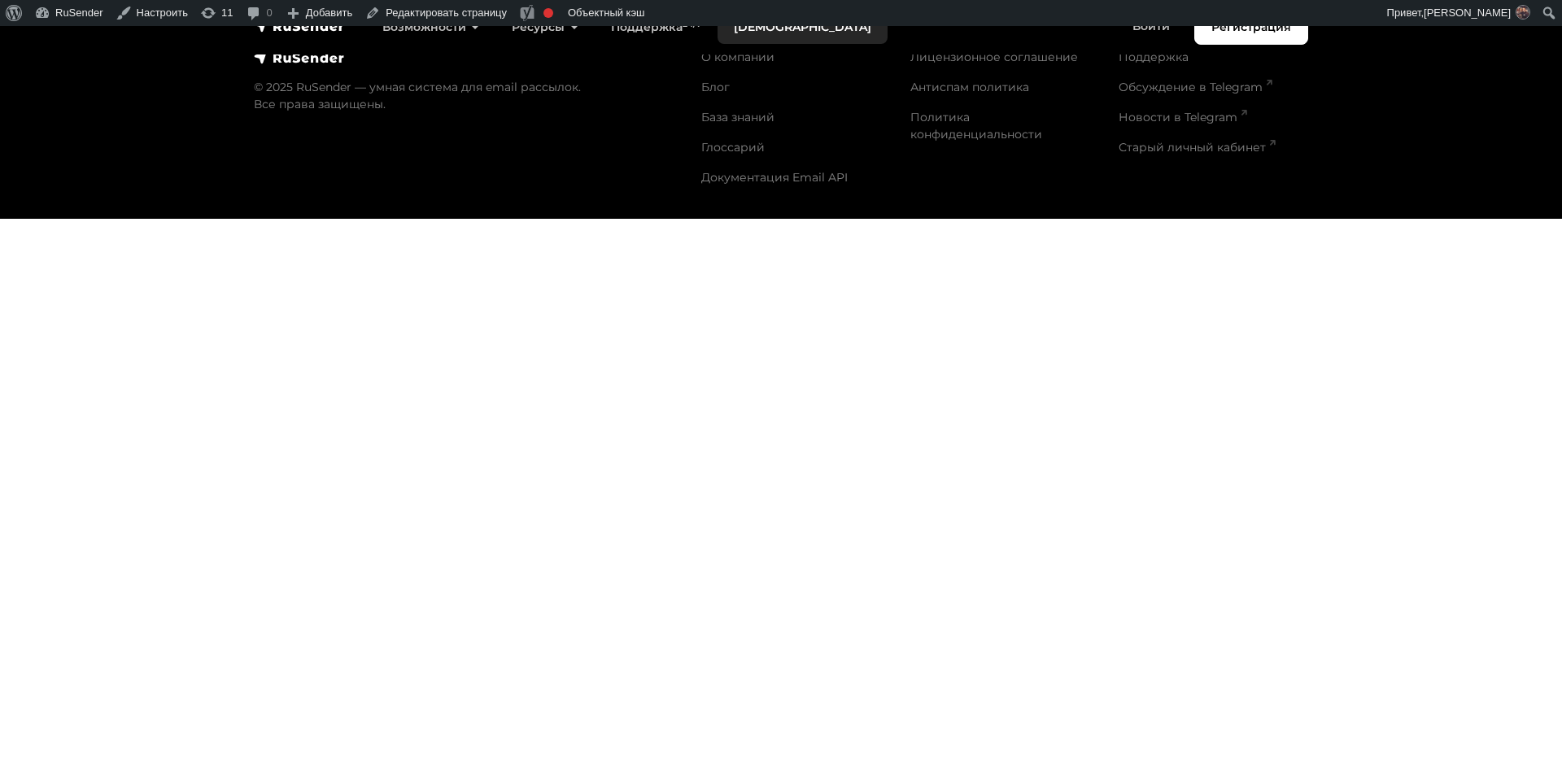
click at [756, 30] on link "[DEMOGRAPHIC_DATA]" at bounding box center [802, 28] width 170 height 34
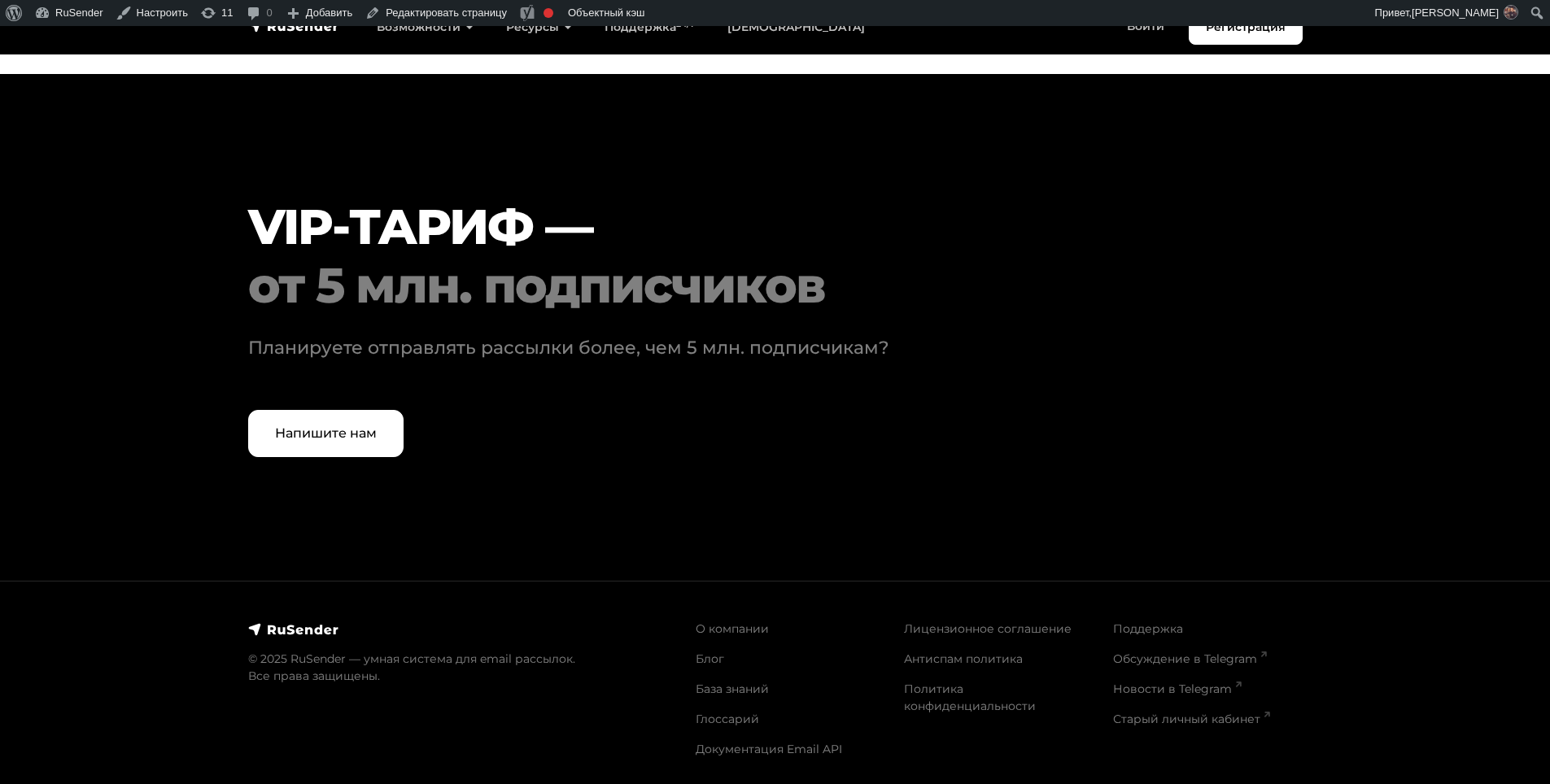
scroll to position [4979, 0]
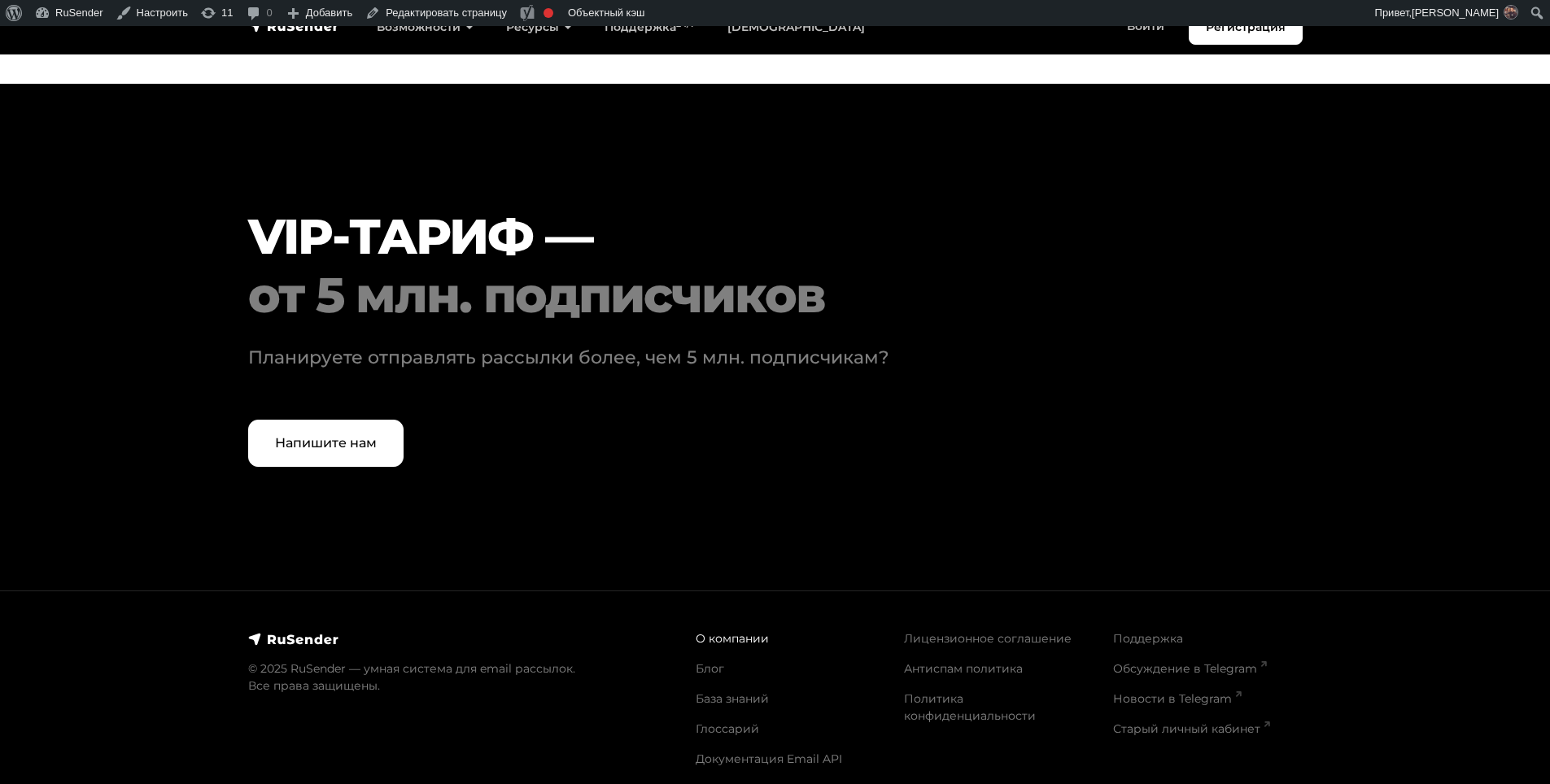
click at [726, 631] on link "О компании" at bounding box center [733, 638] width 74 height 15
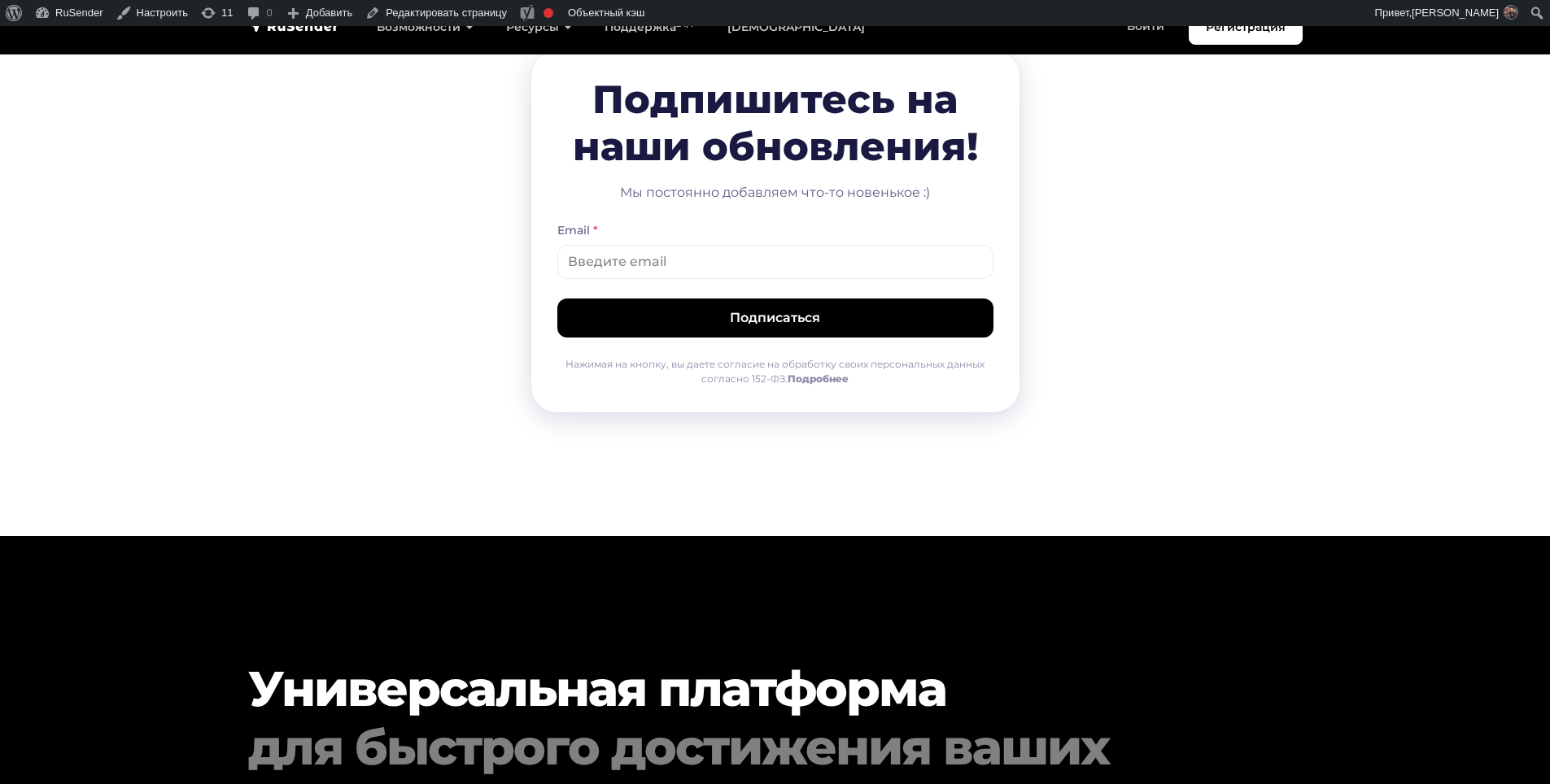
scroll to position [1470, 0]
